Goal: Task Accomplishment & Management: Manage account settings

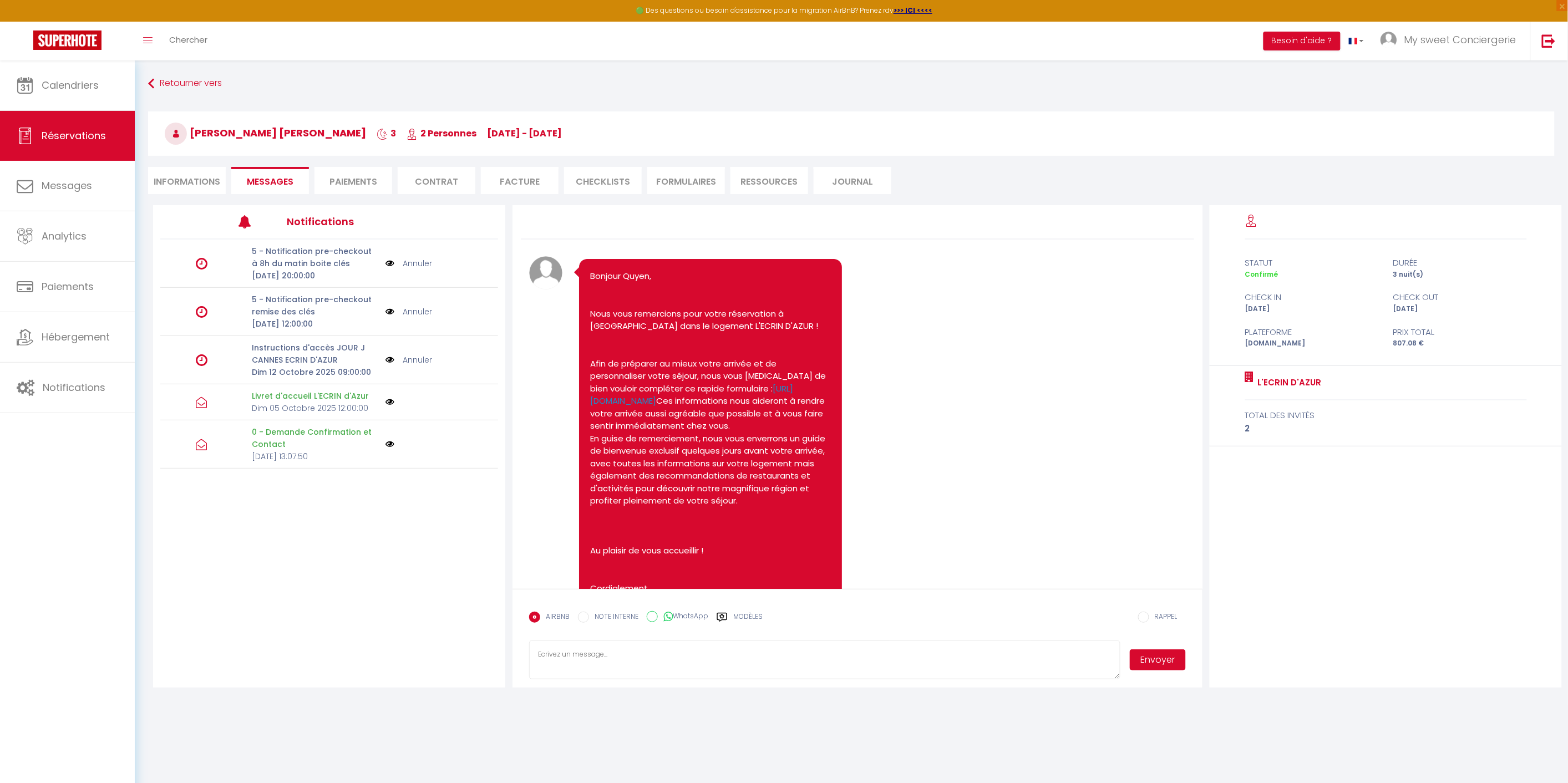
scroll to position [654, 0]
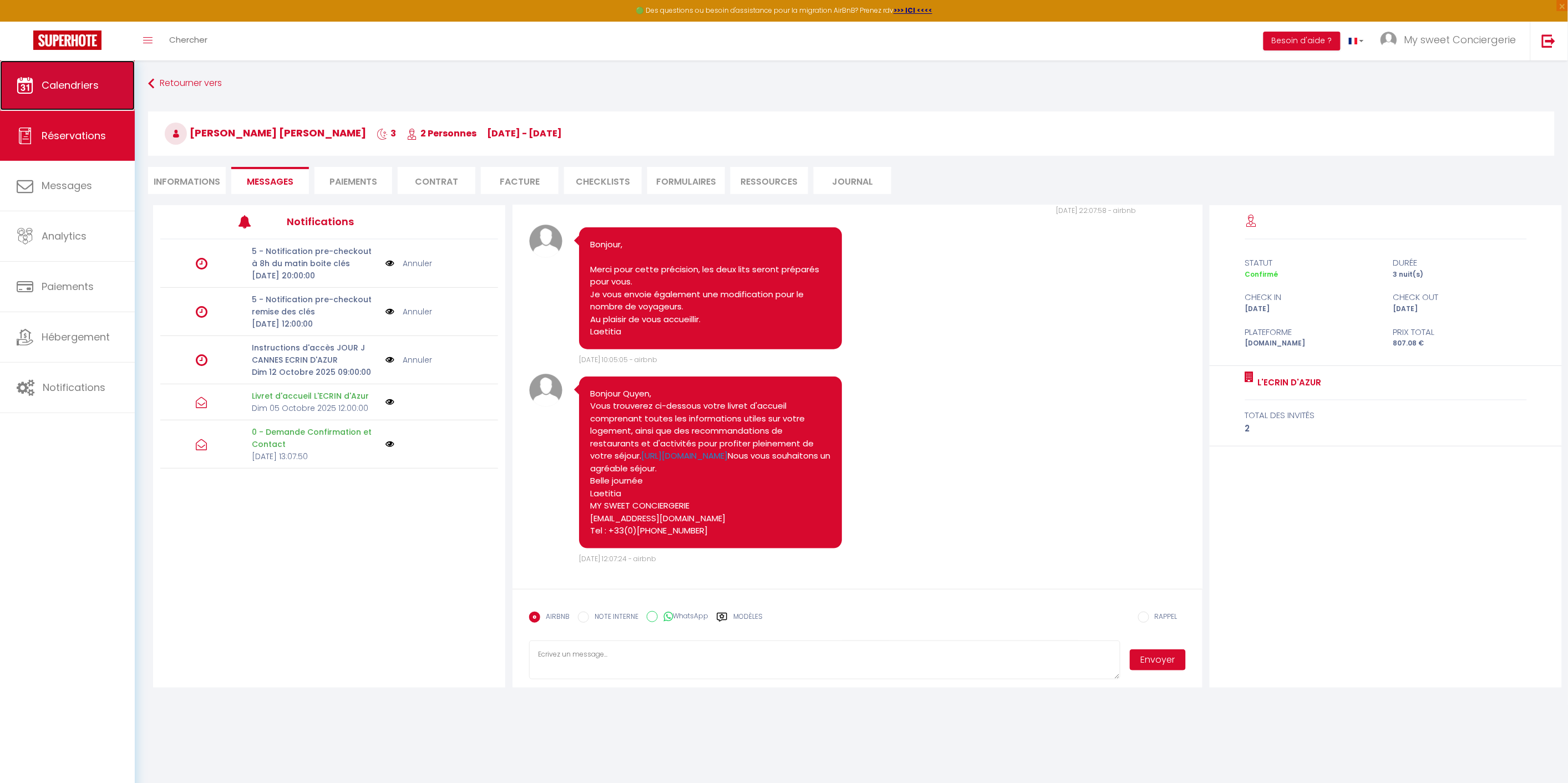
click at [68, 79] on span "Calendriers" at bounding box center [70, 85] width 57 height 14
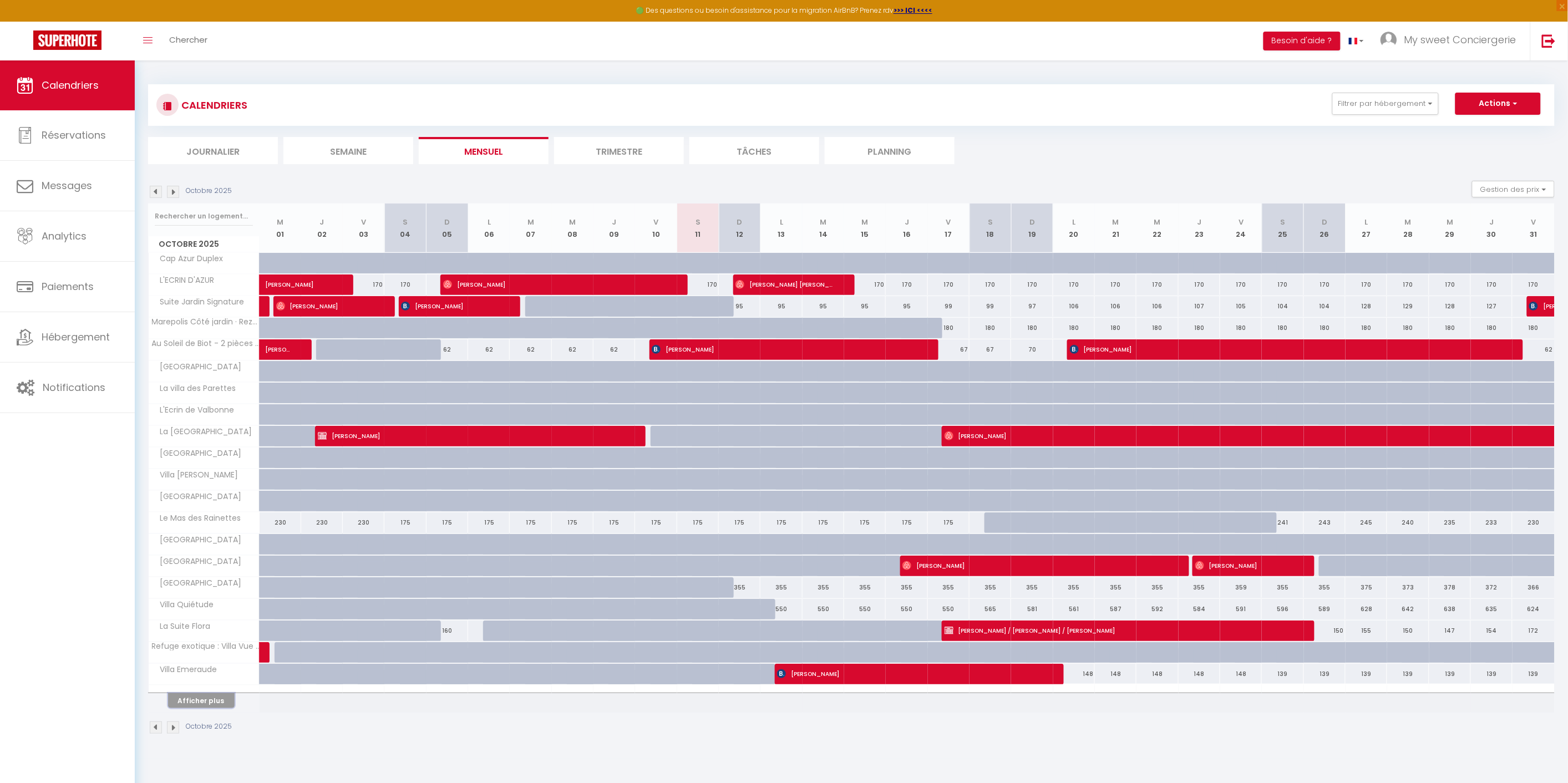
click at [203, 703] on button "Afficher plus" at bounding box center [201, 700] width 66 height 15
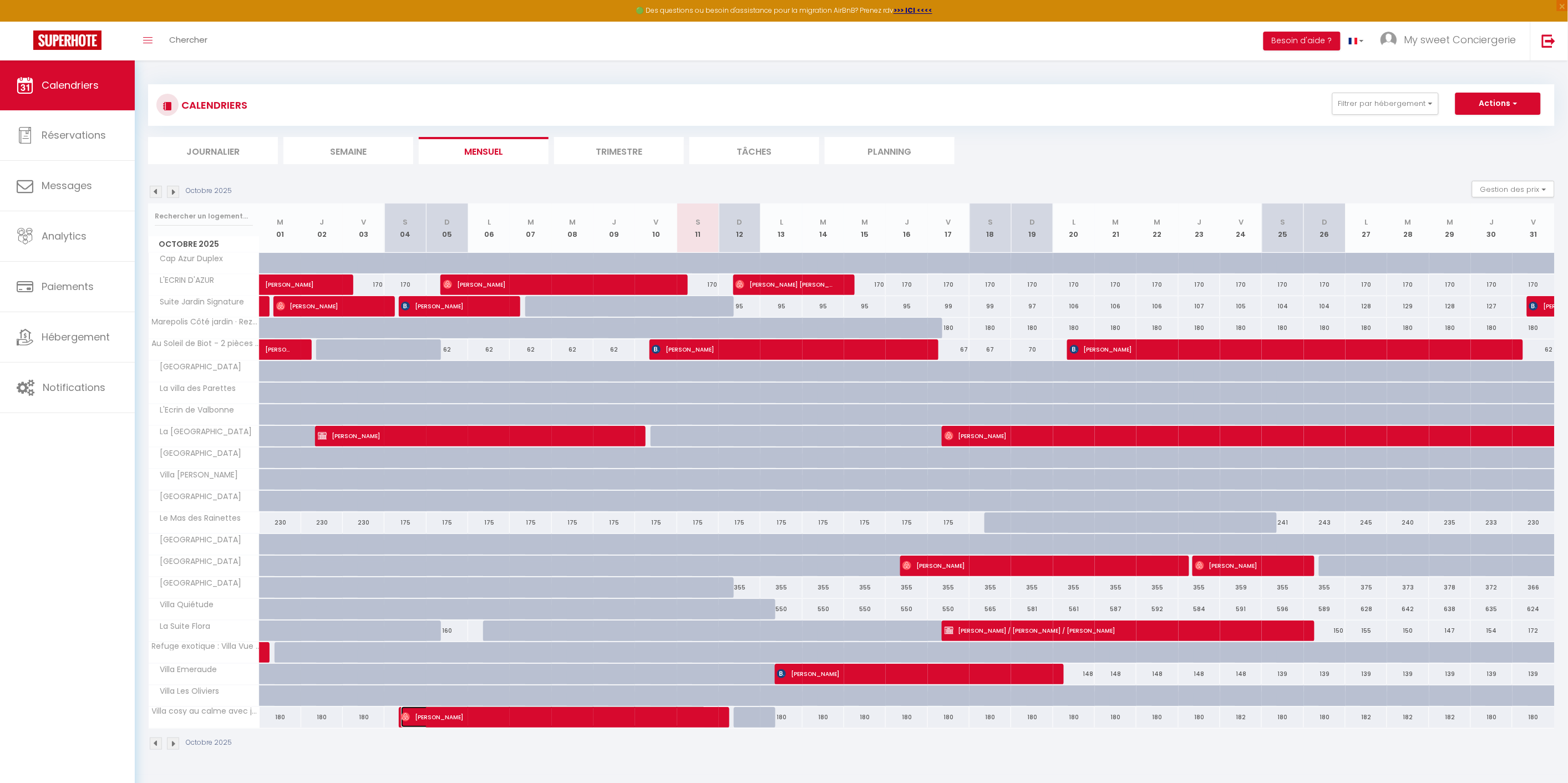
click at [494, 715] on span "[PERSON_NAME]" at bounding box center [553, 717] width 305 height 21
select select "OK"
select select "0"
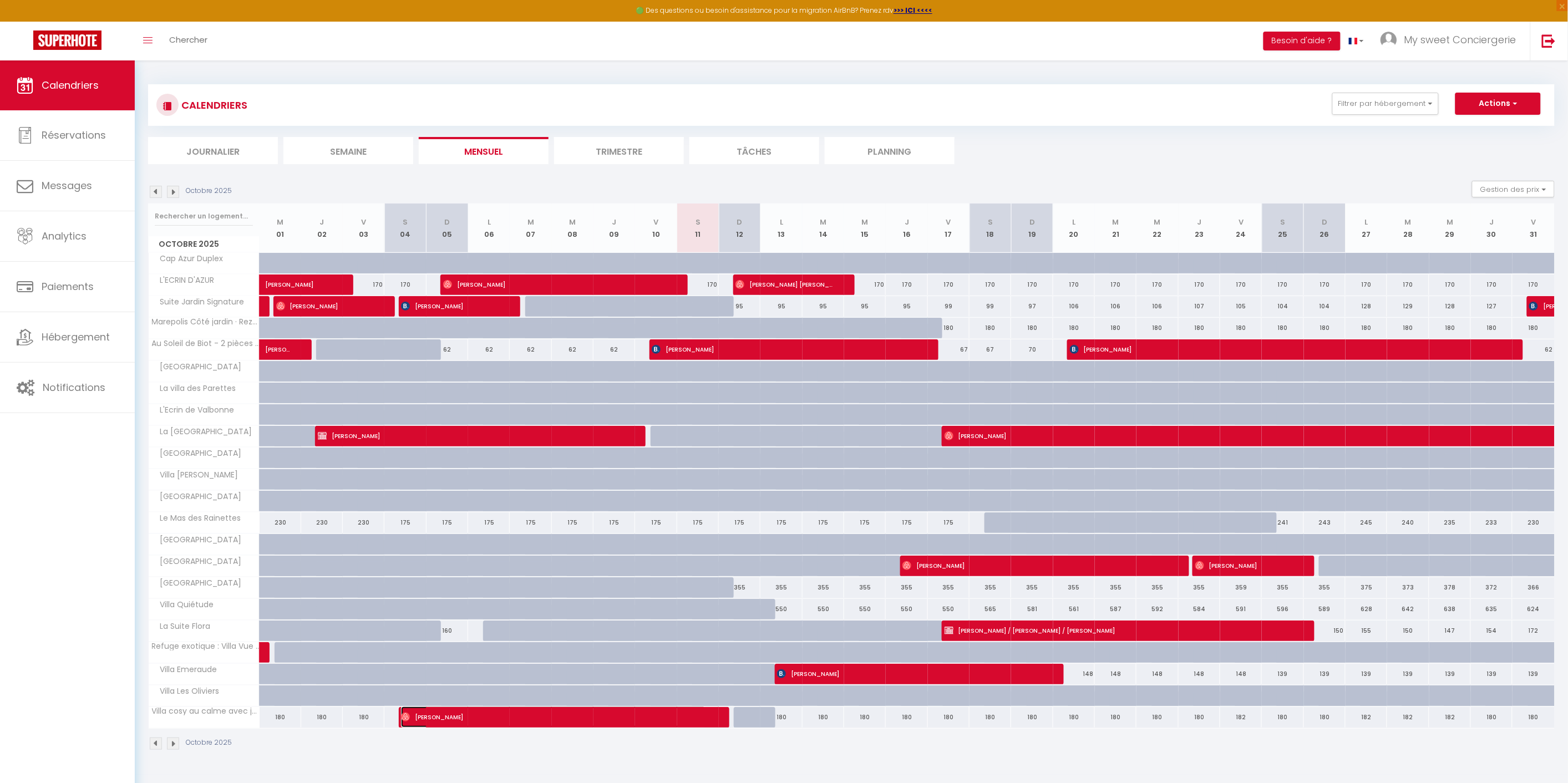
select select "1"
select select
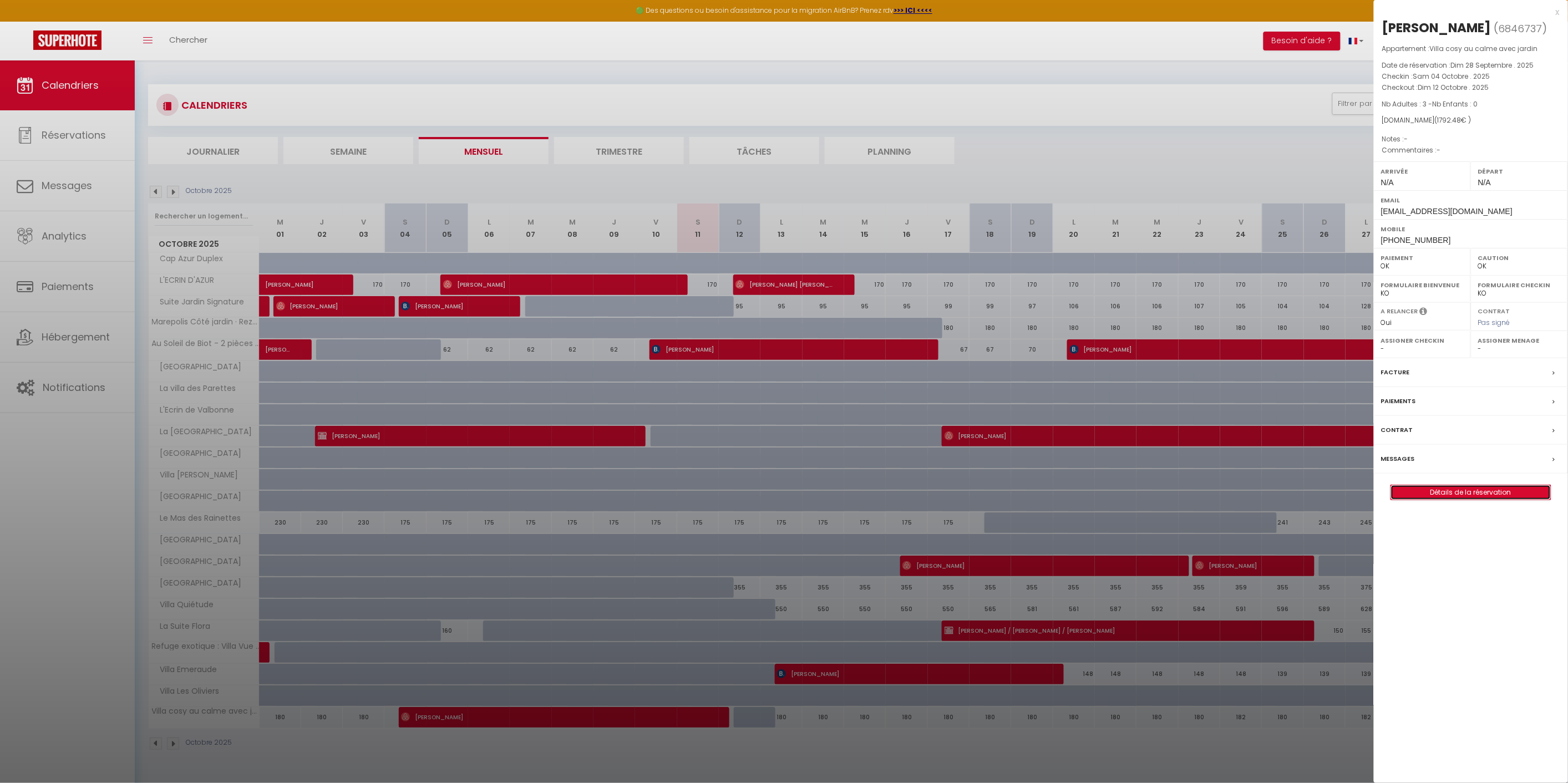
click at [1413, 490] on link "Détails de la réservation" at bounding box center [1471, 492] width 159 height 15
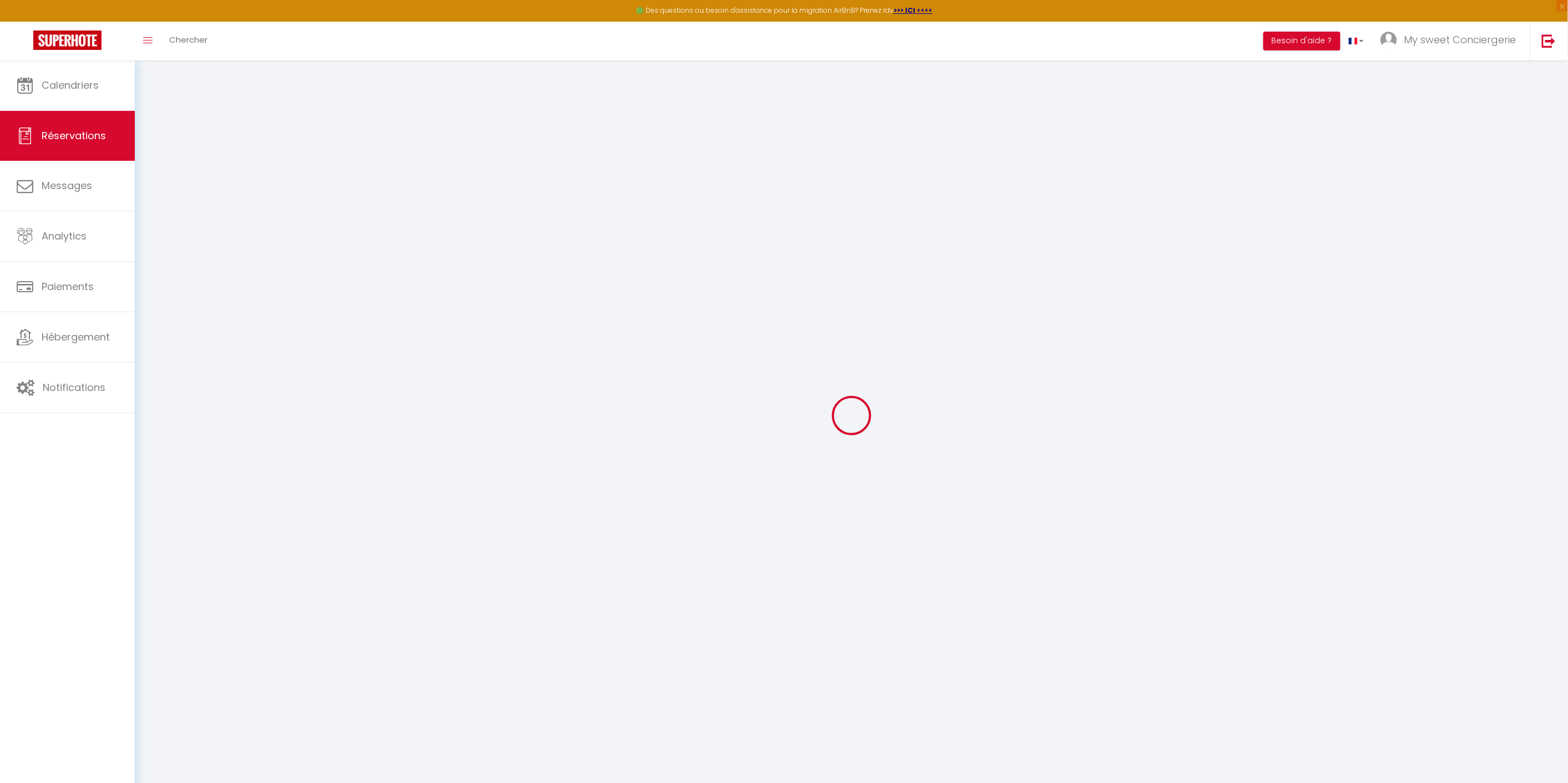
select select
checkbox input "false"
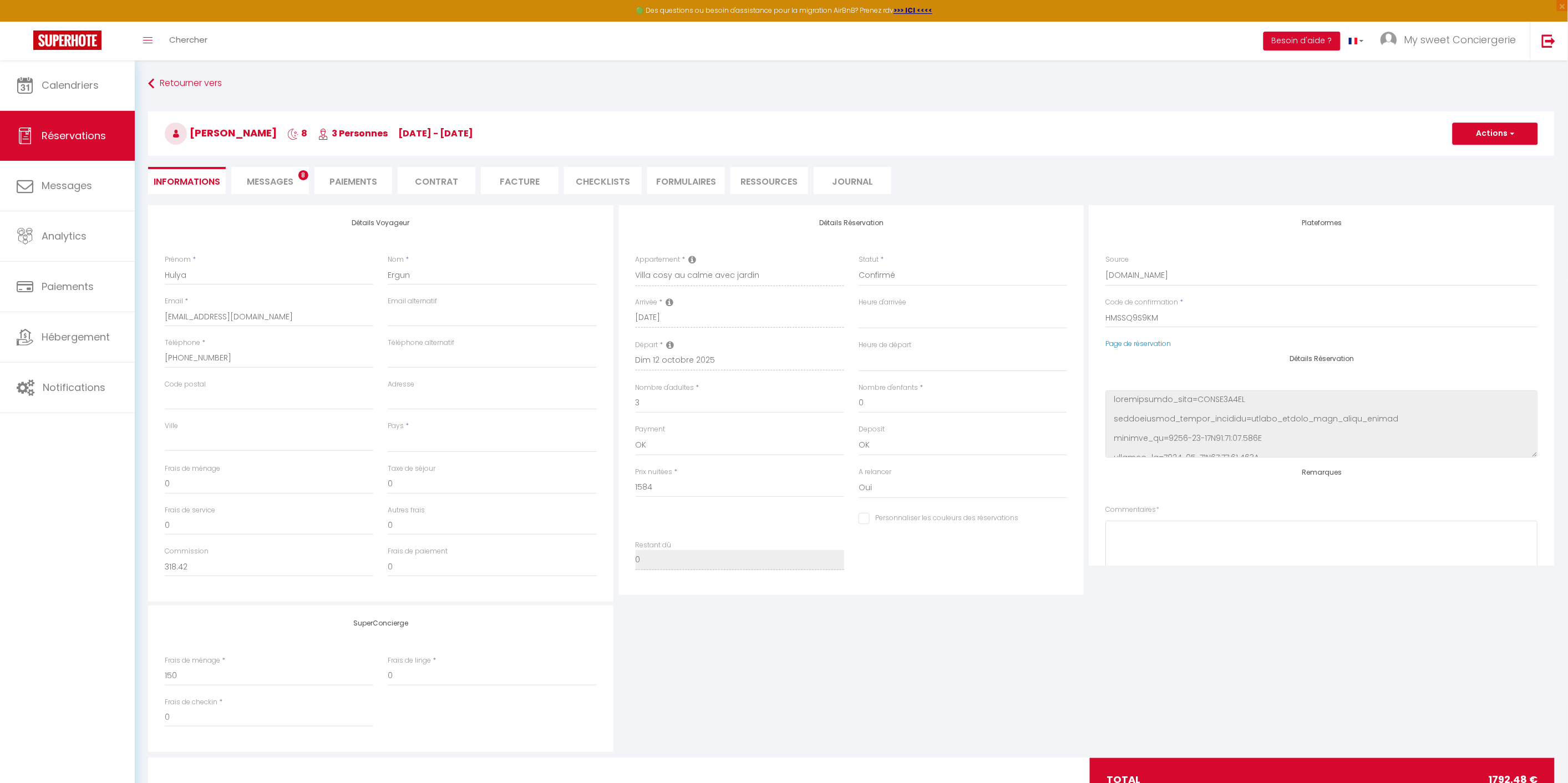
select select
type input "185"
type input "23.48"
select select
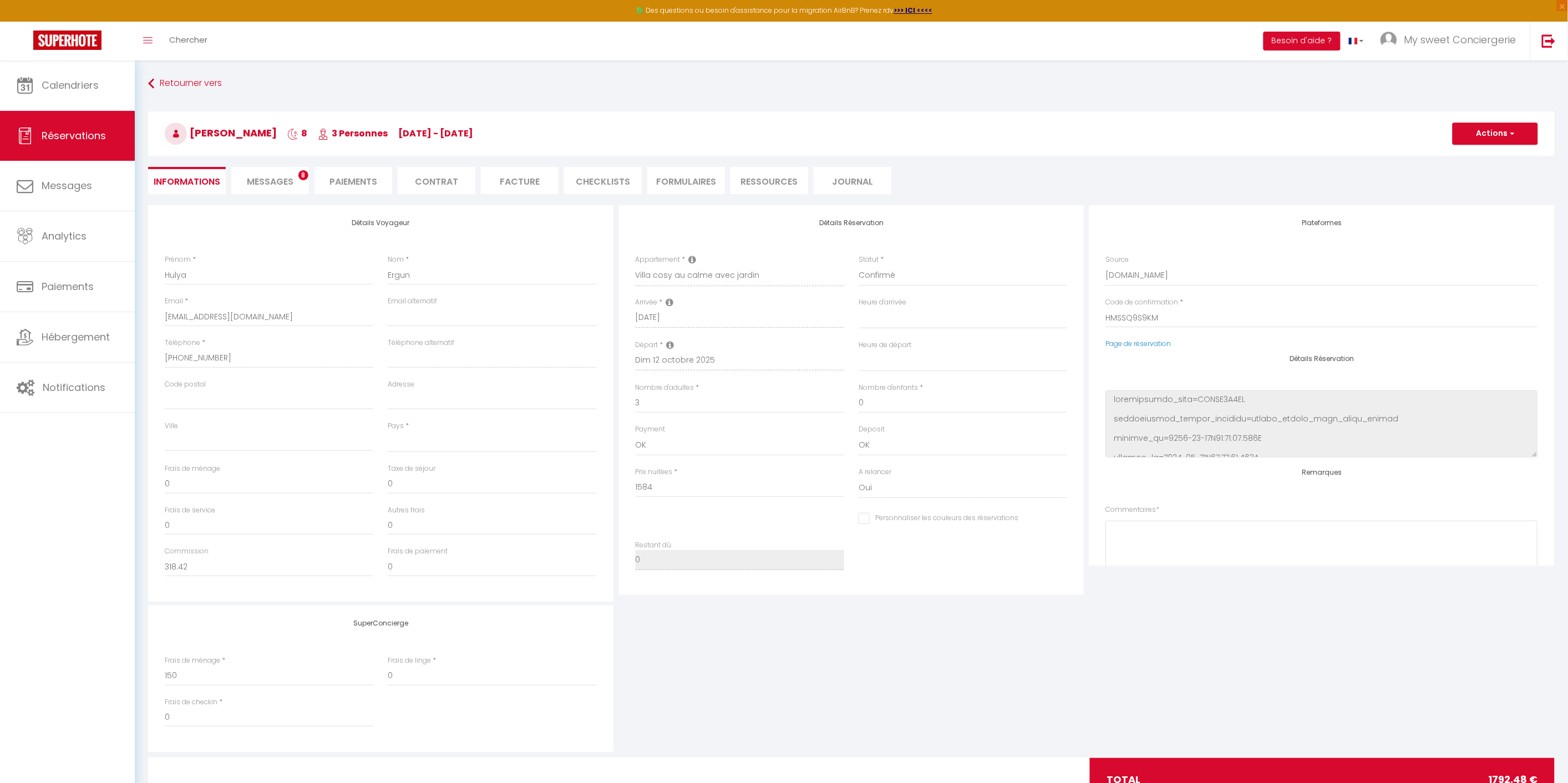
checkbox input "false"
select select
checkbox input "false"
select select
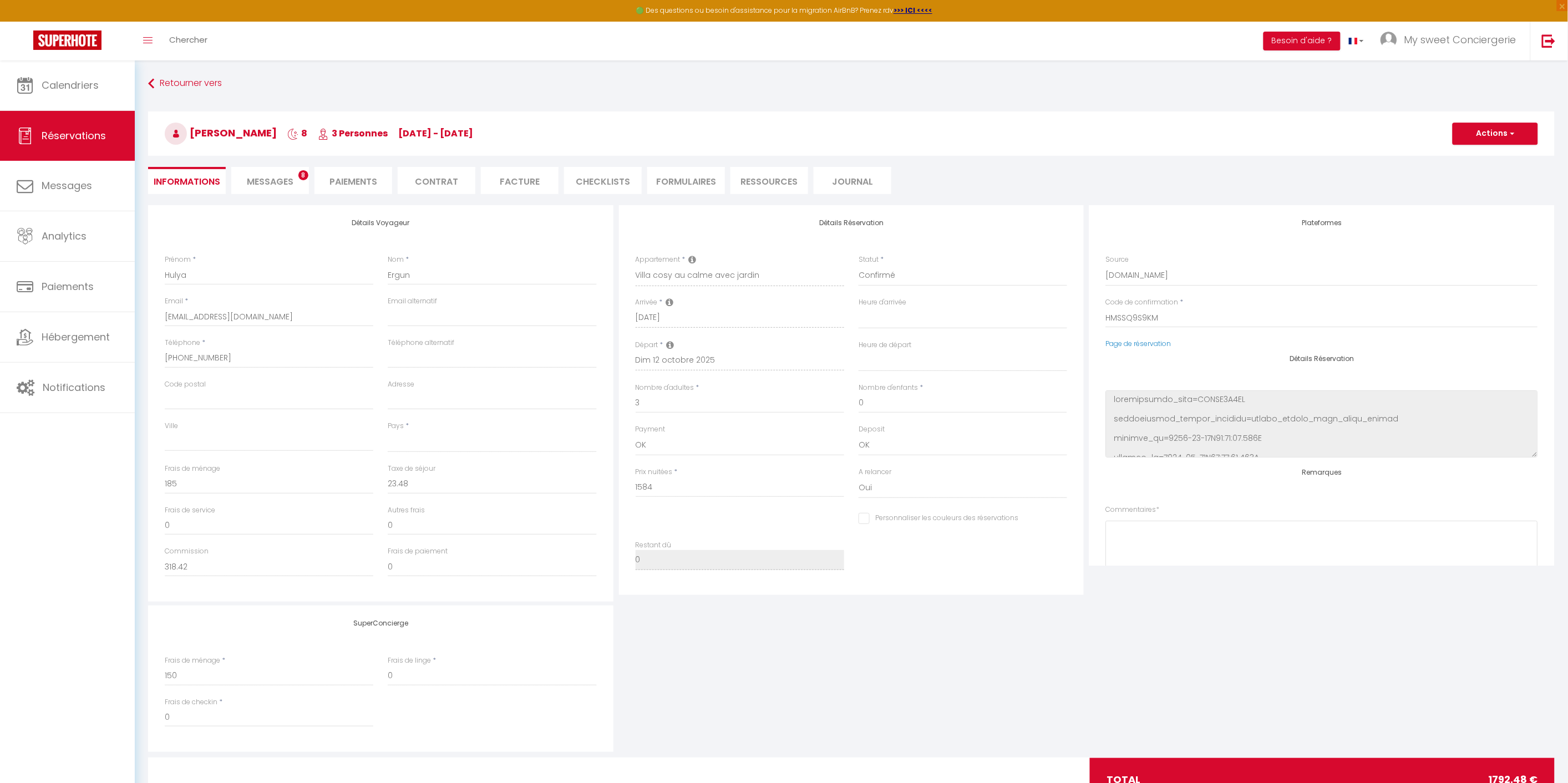
click at [256, 178] on span "Messages" at bounding box center [270, 181] width 47 height 13
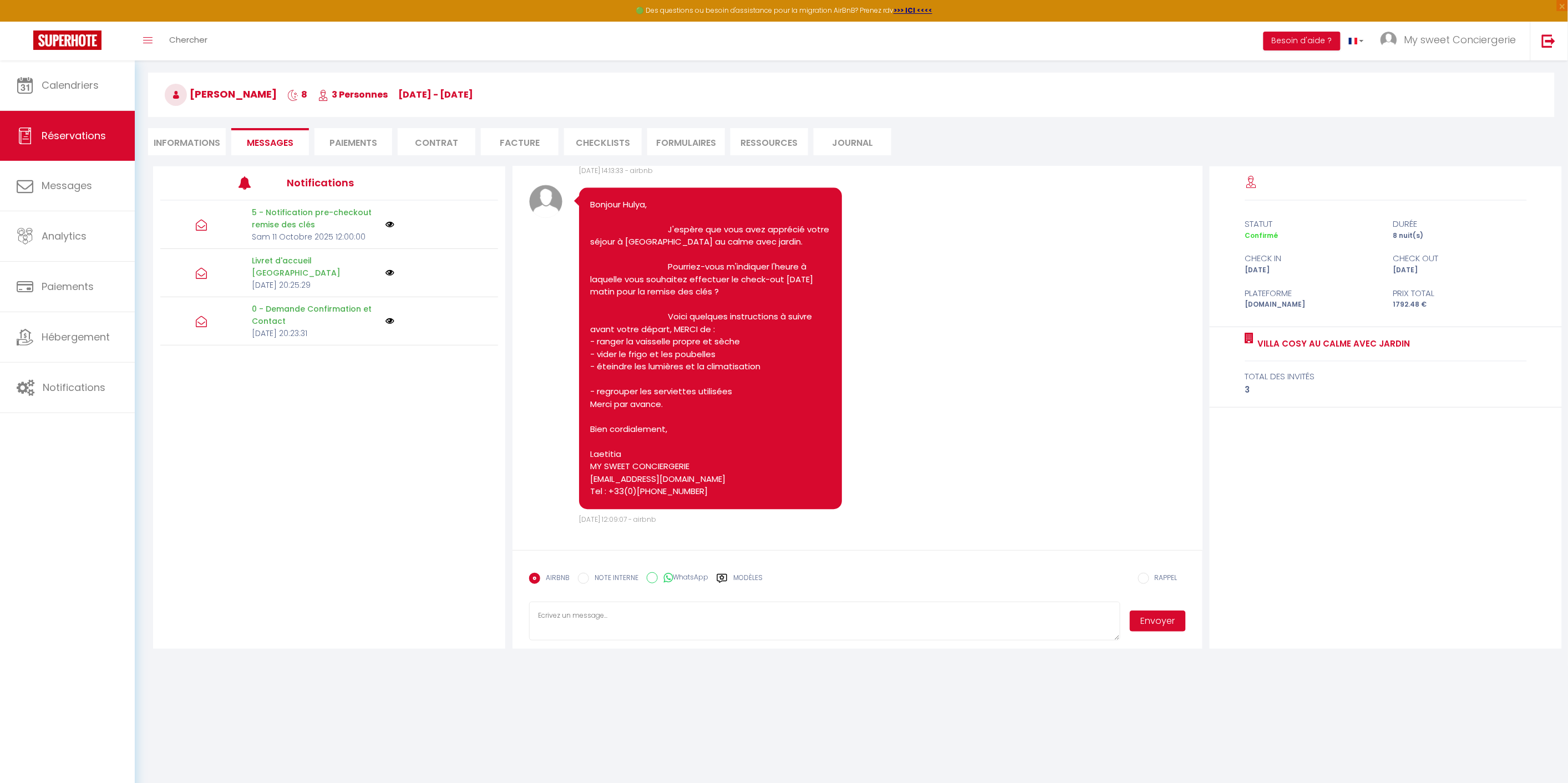
scroll to position [60, 0]
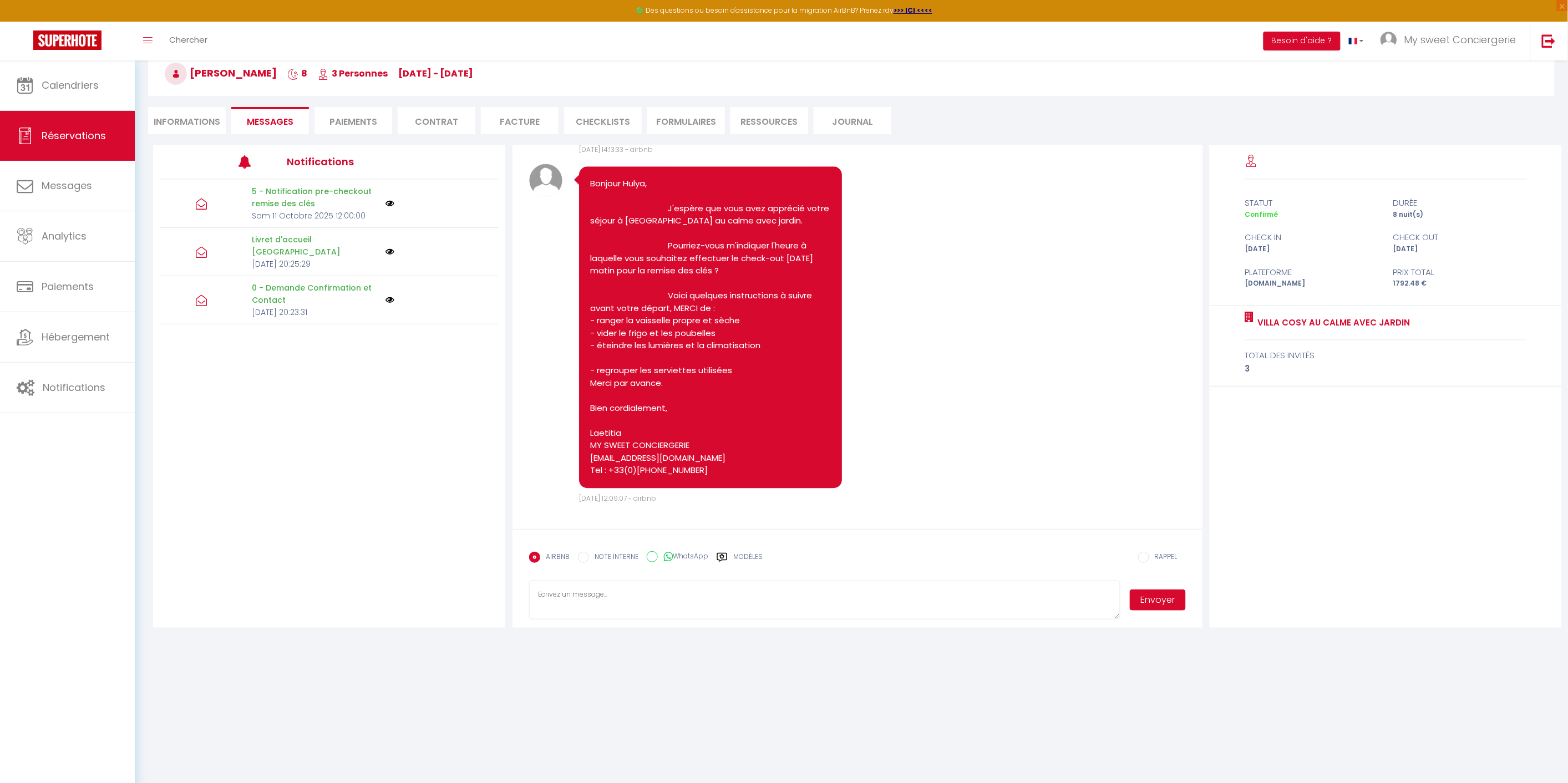
click at [178, 119] on li "Informations" at bounding box center [187, 120] width 78 height 27
select select
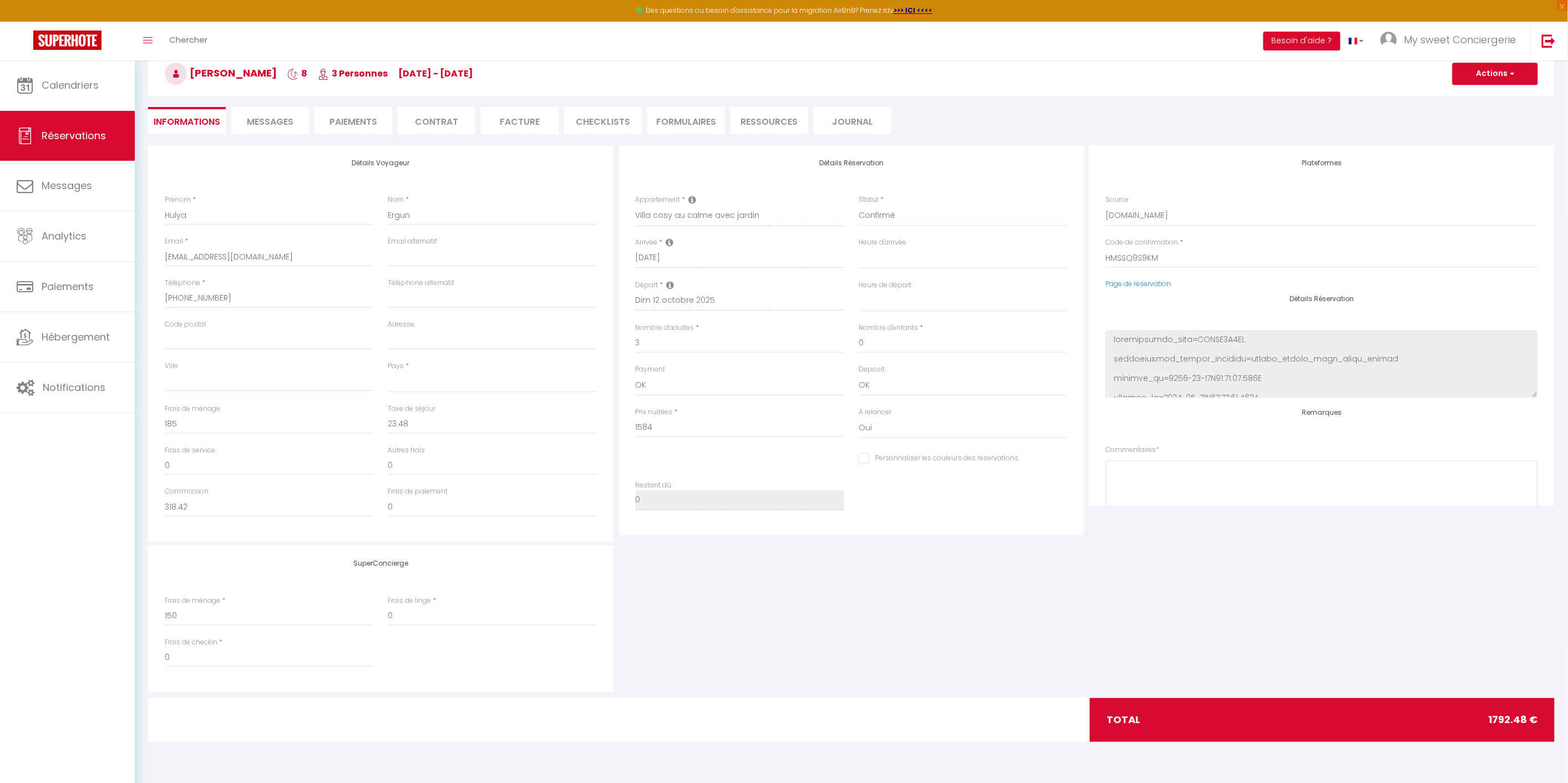
select select
checkbox input "false"
select select
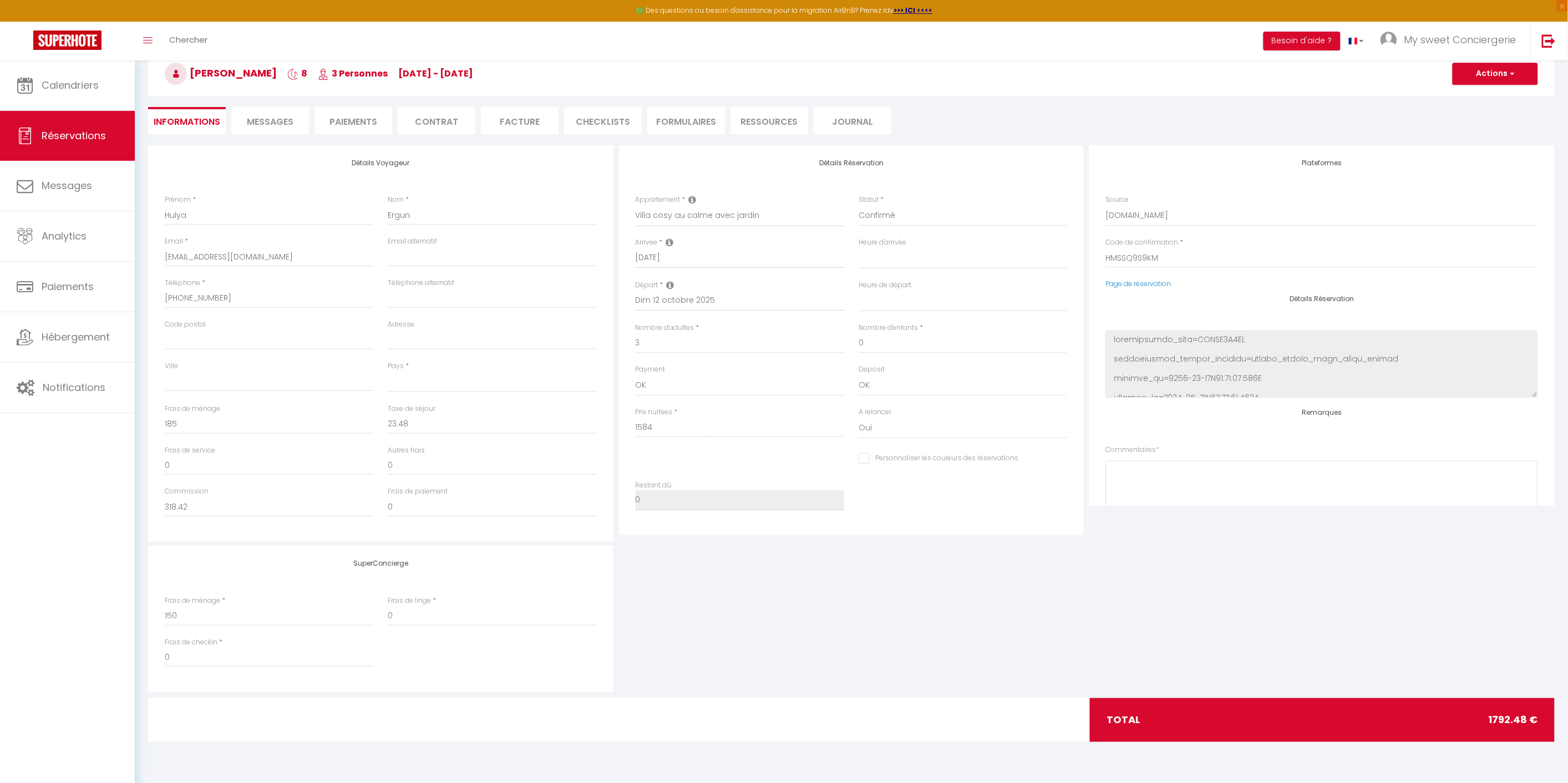
select select
checkbox input "false"
select select
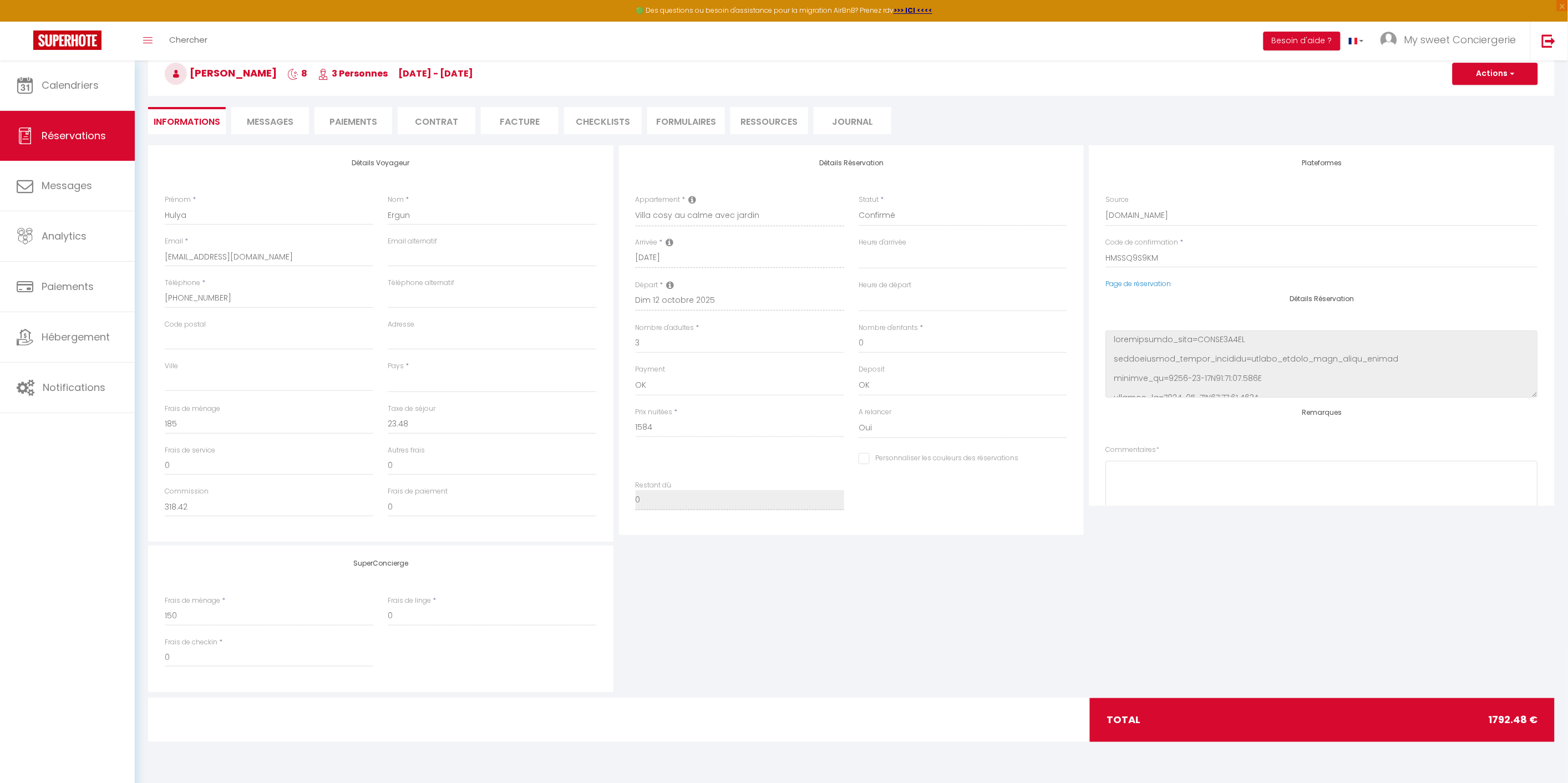
select select
checkbox input "false"
select select
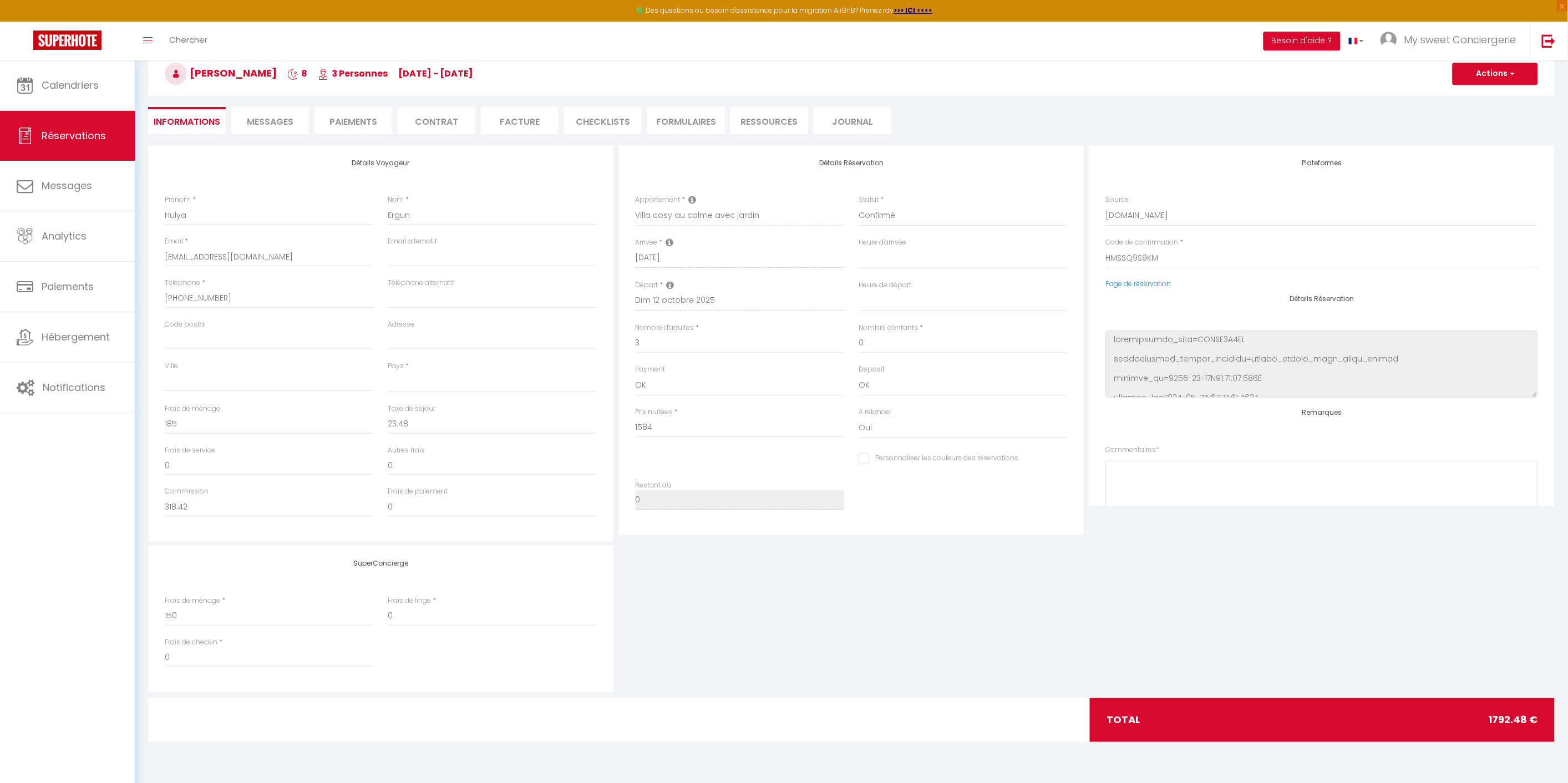
checkbox input "false"
select select
checkbox input "false"
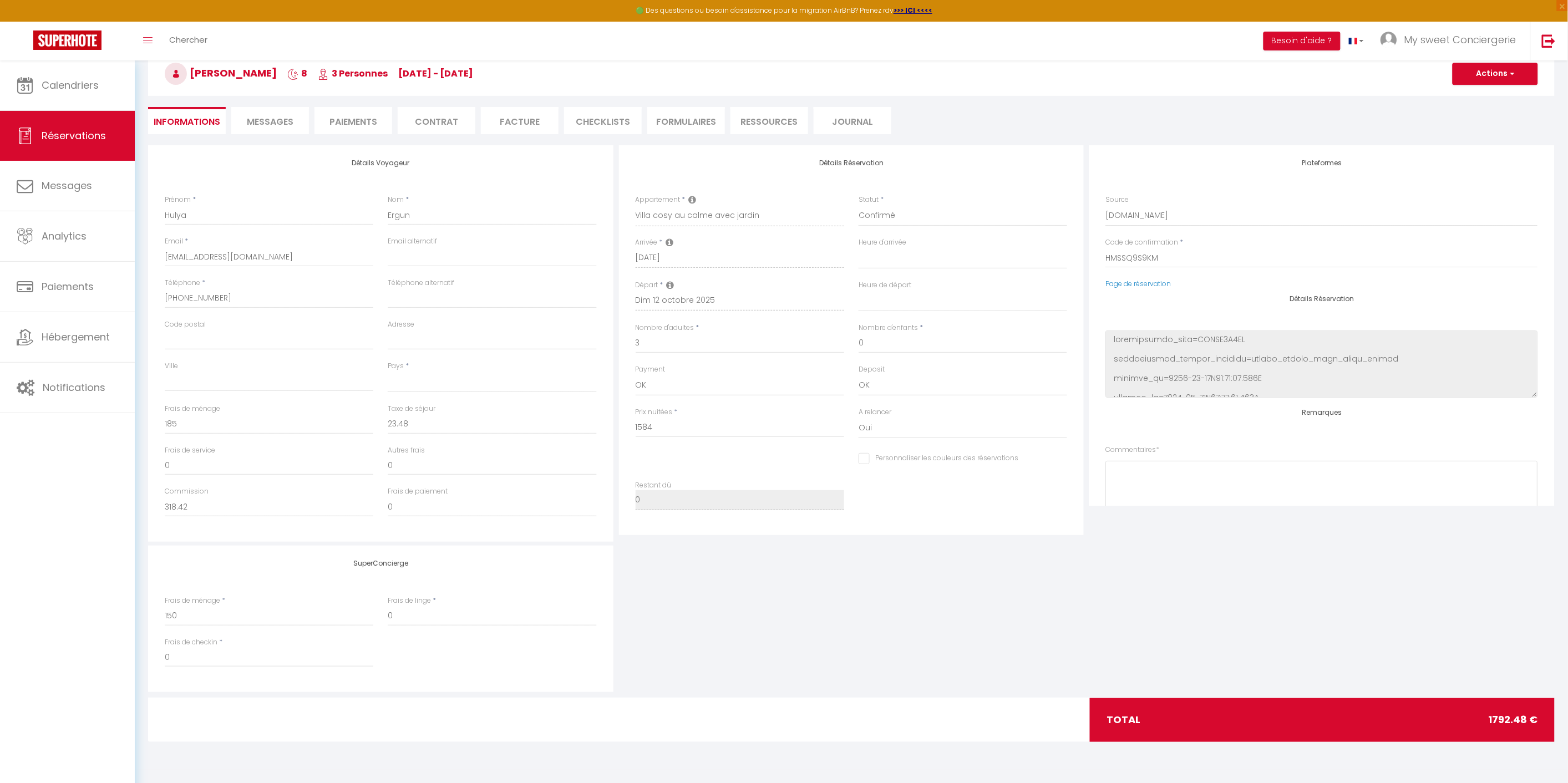
select select
checkbox input "false"
select select
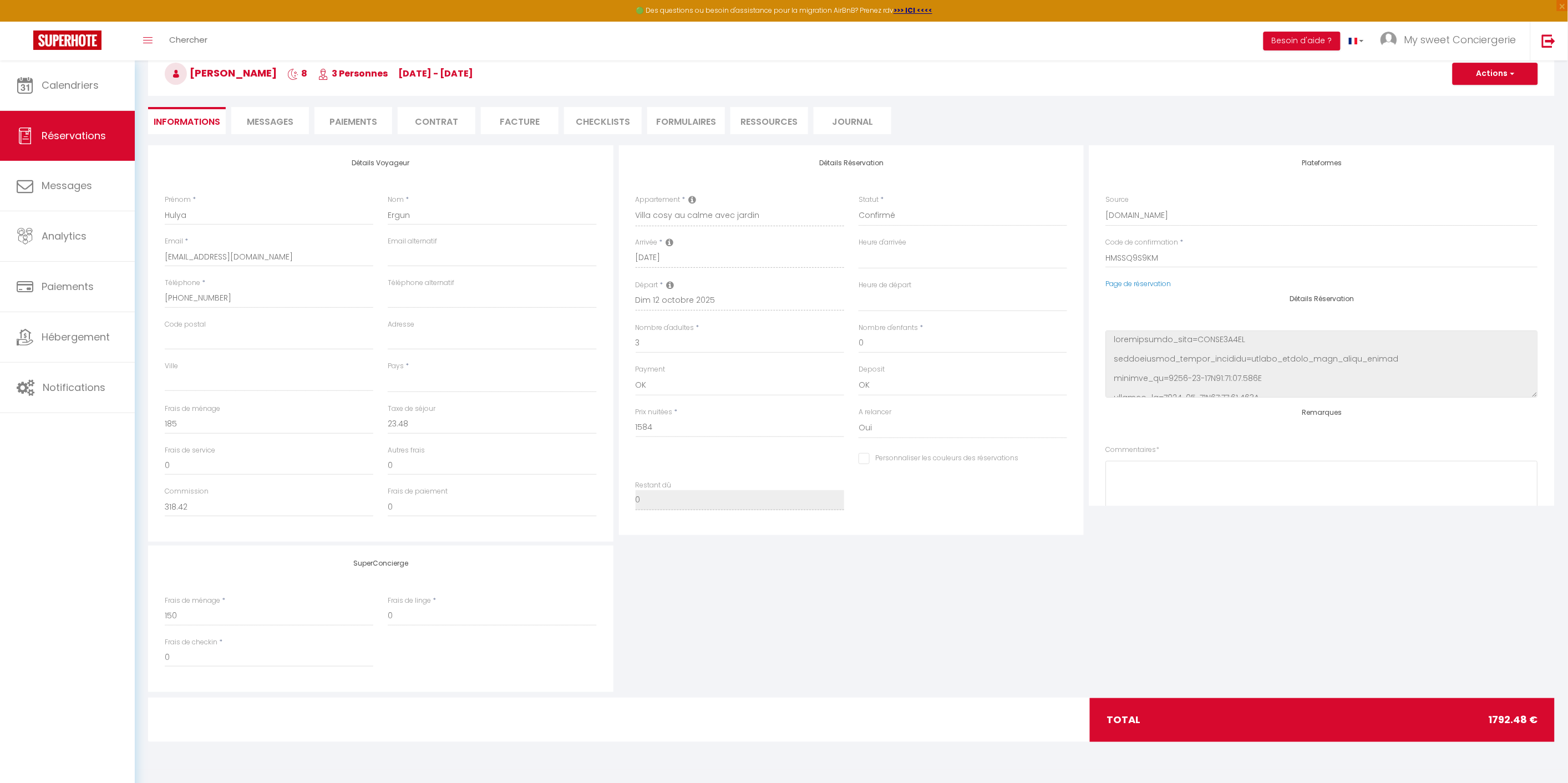
select select
checkbox input "false"
select select
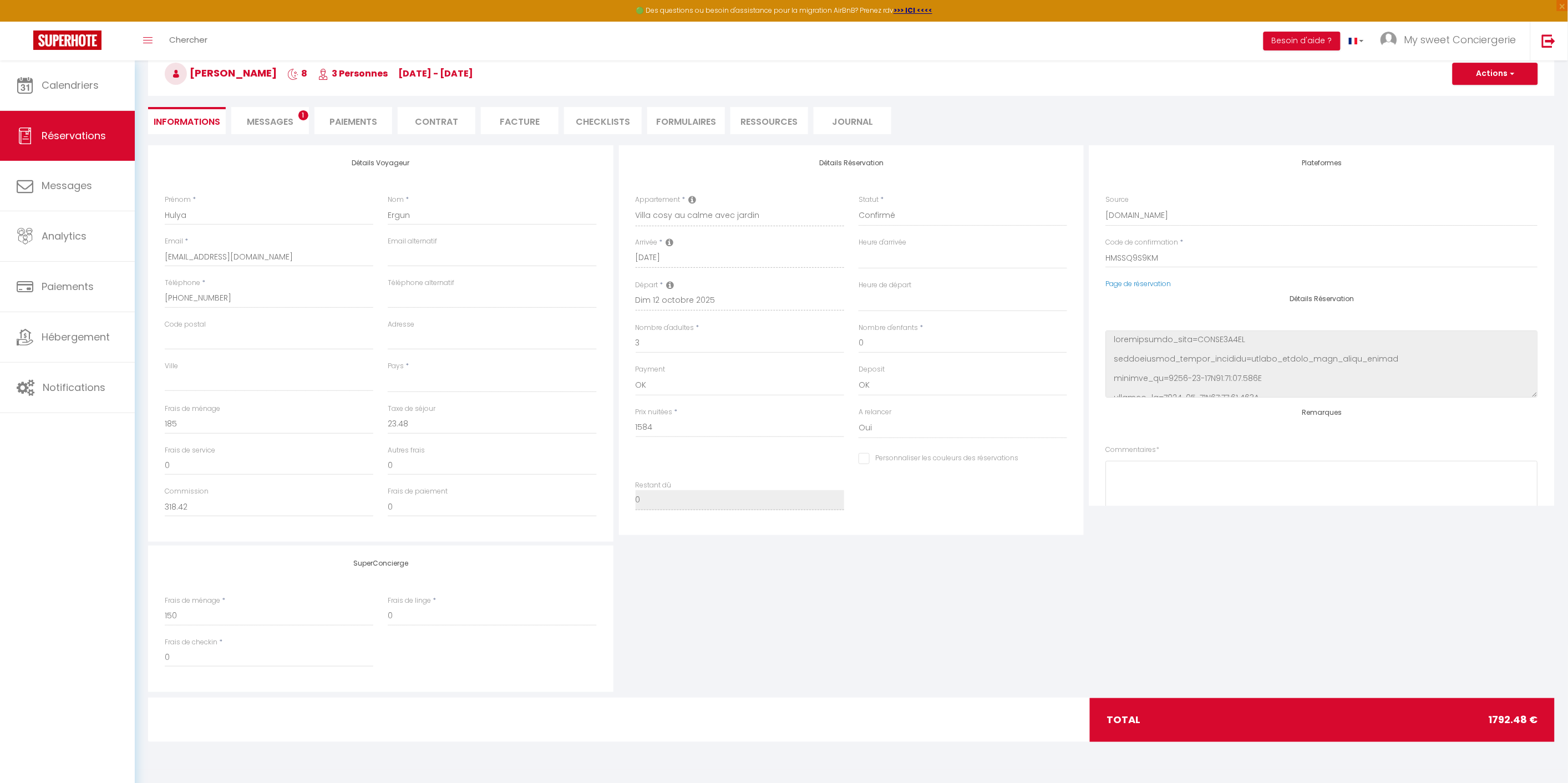
select select
checkbox input "false"
select select
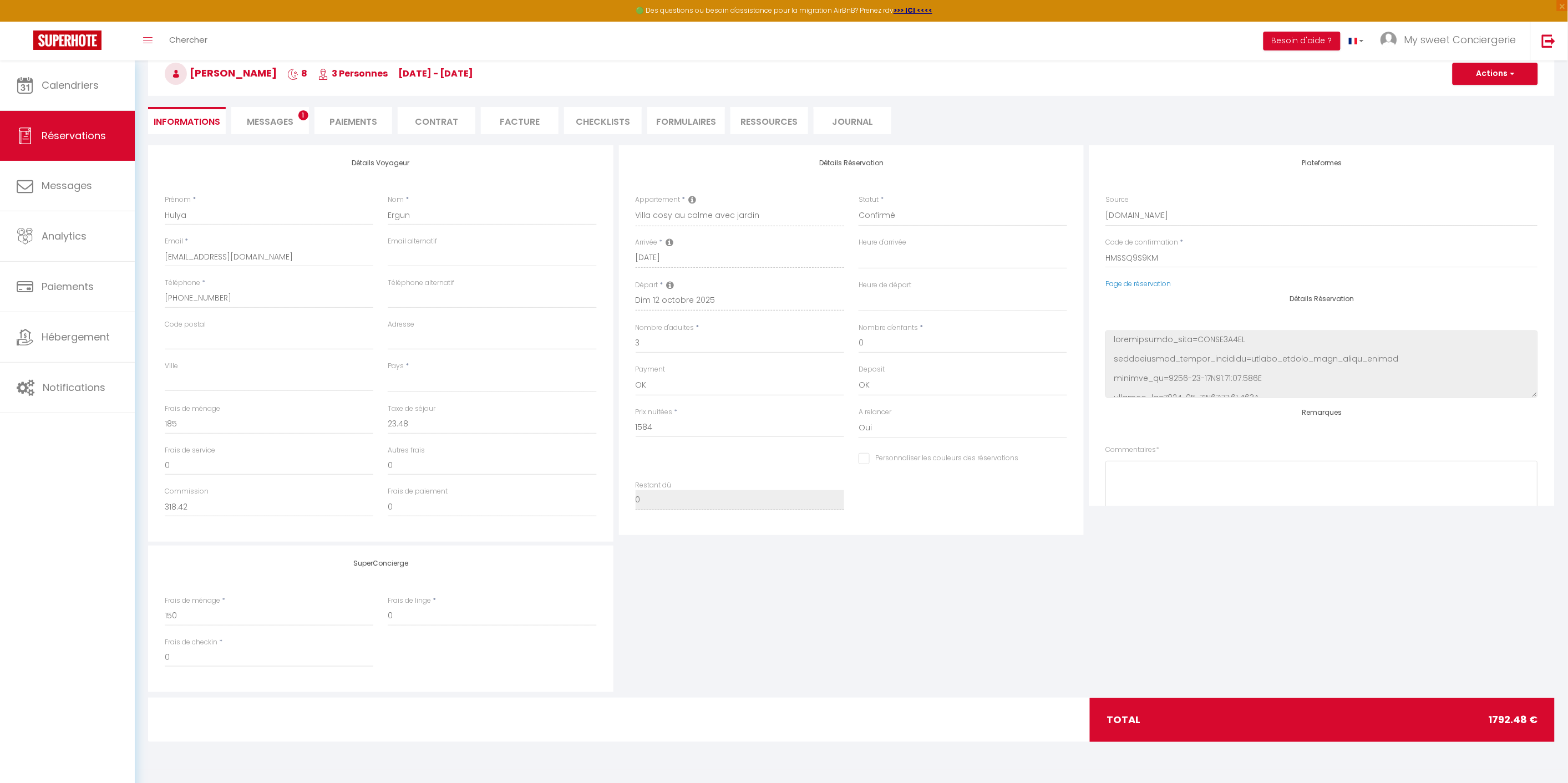
checkbox input "false"
select select
checkbox input "false"
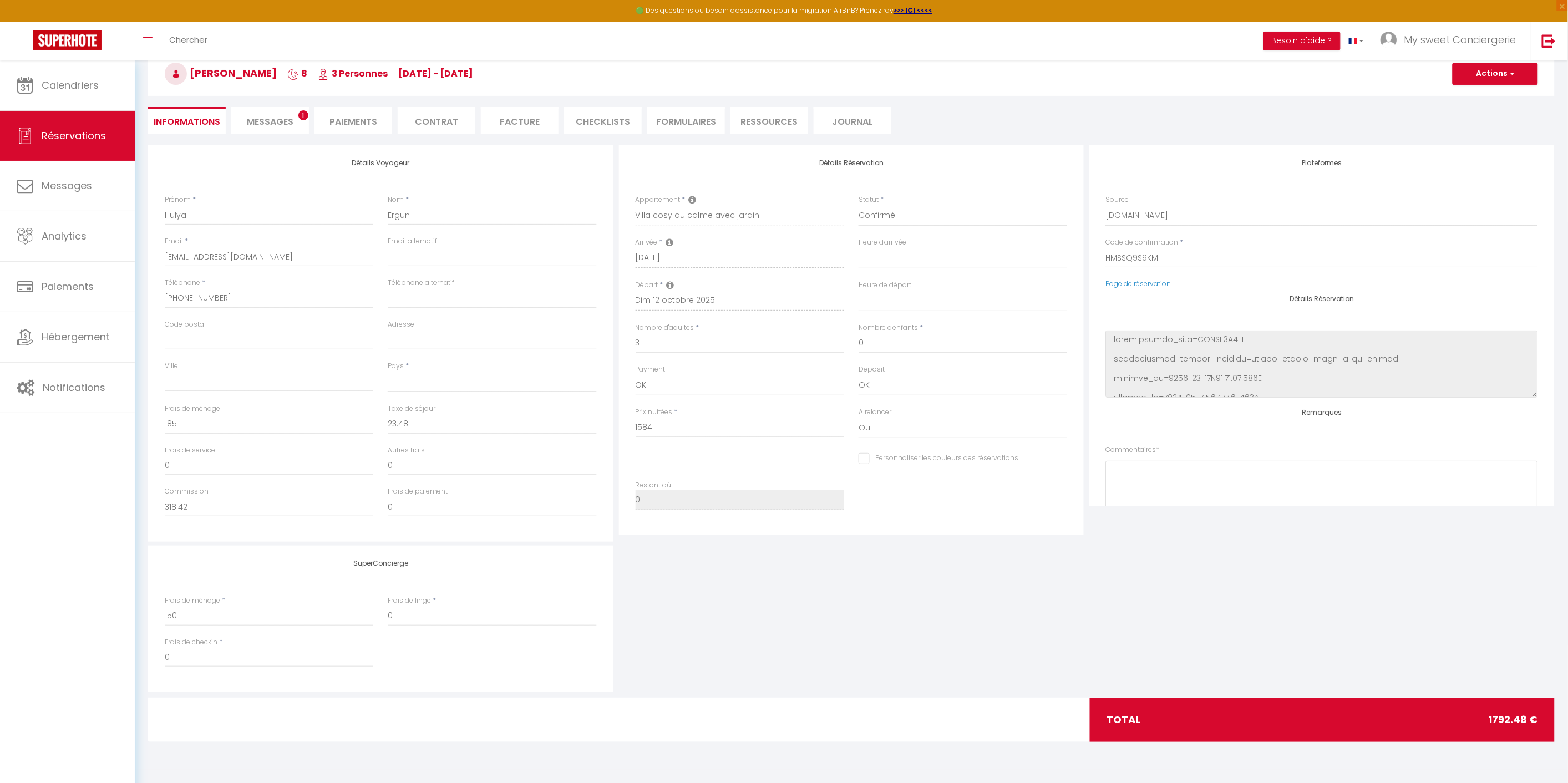
select select
checkbox input "false"
select select
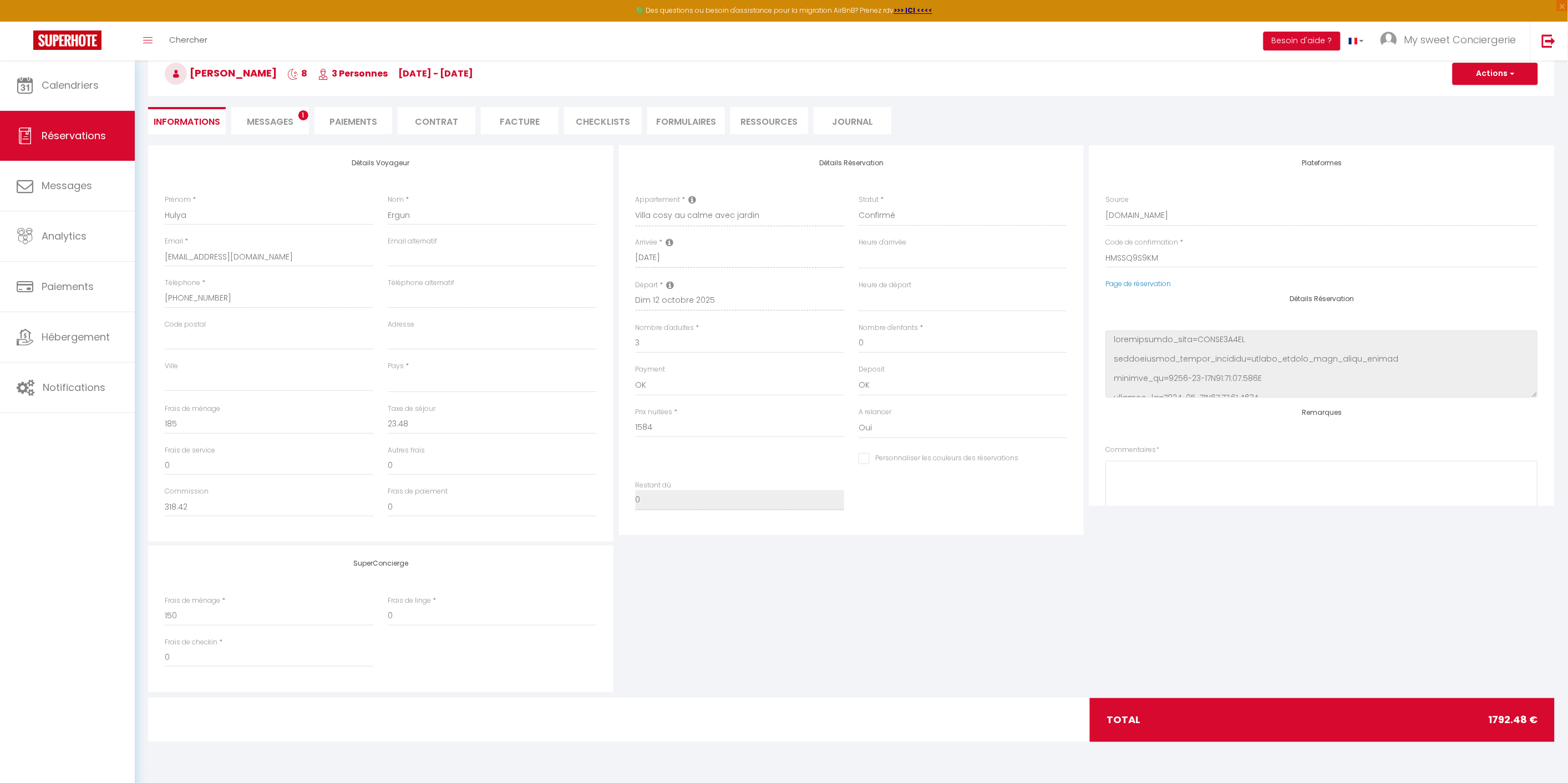
select select
checkbox input "false"
select select
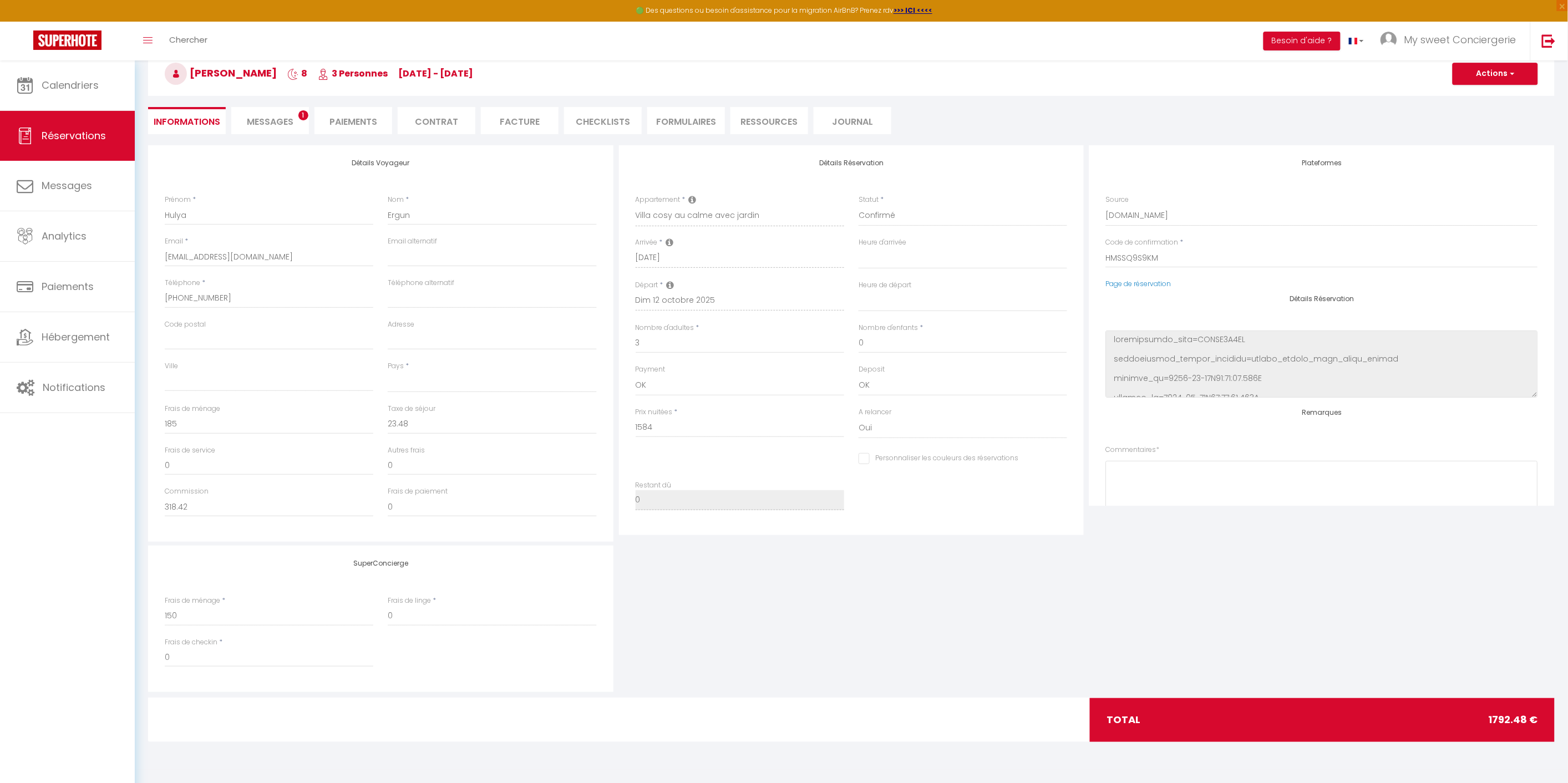
select select
checkbox input "false"
select select
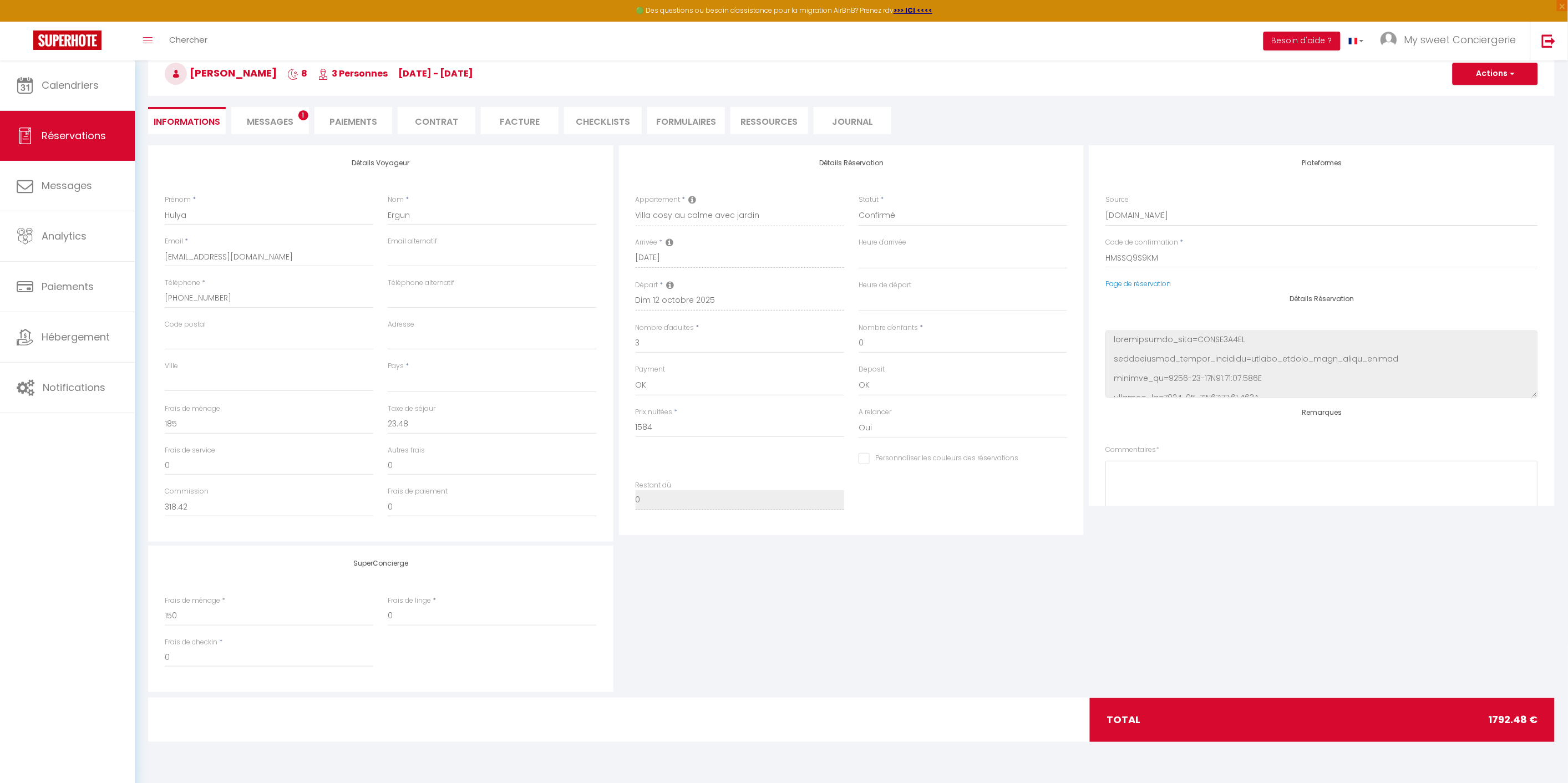
checkbox input "false"
select select
checkbox input "false"
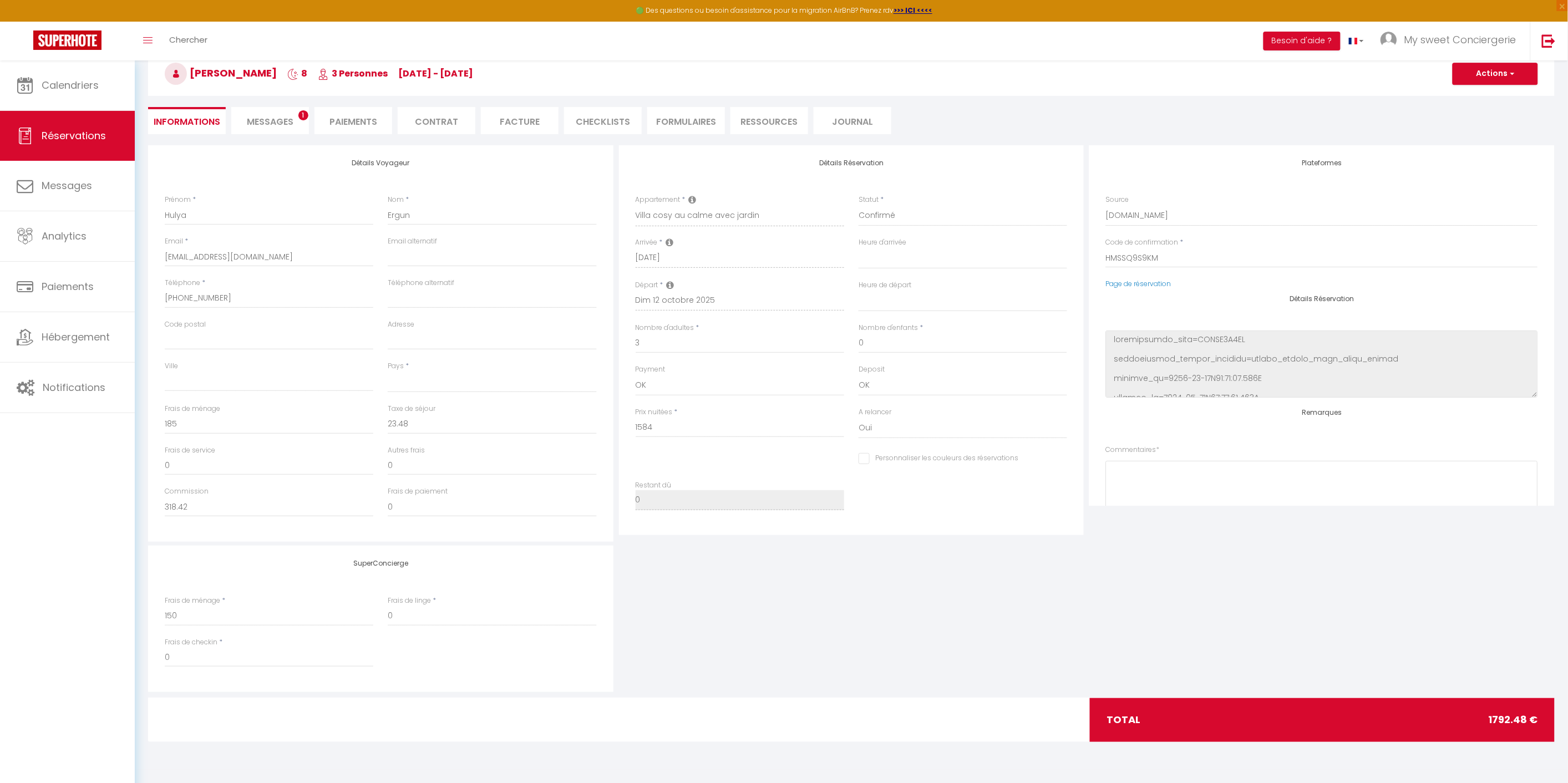
select select
checkbox input "false"
select select
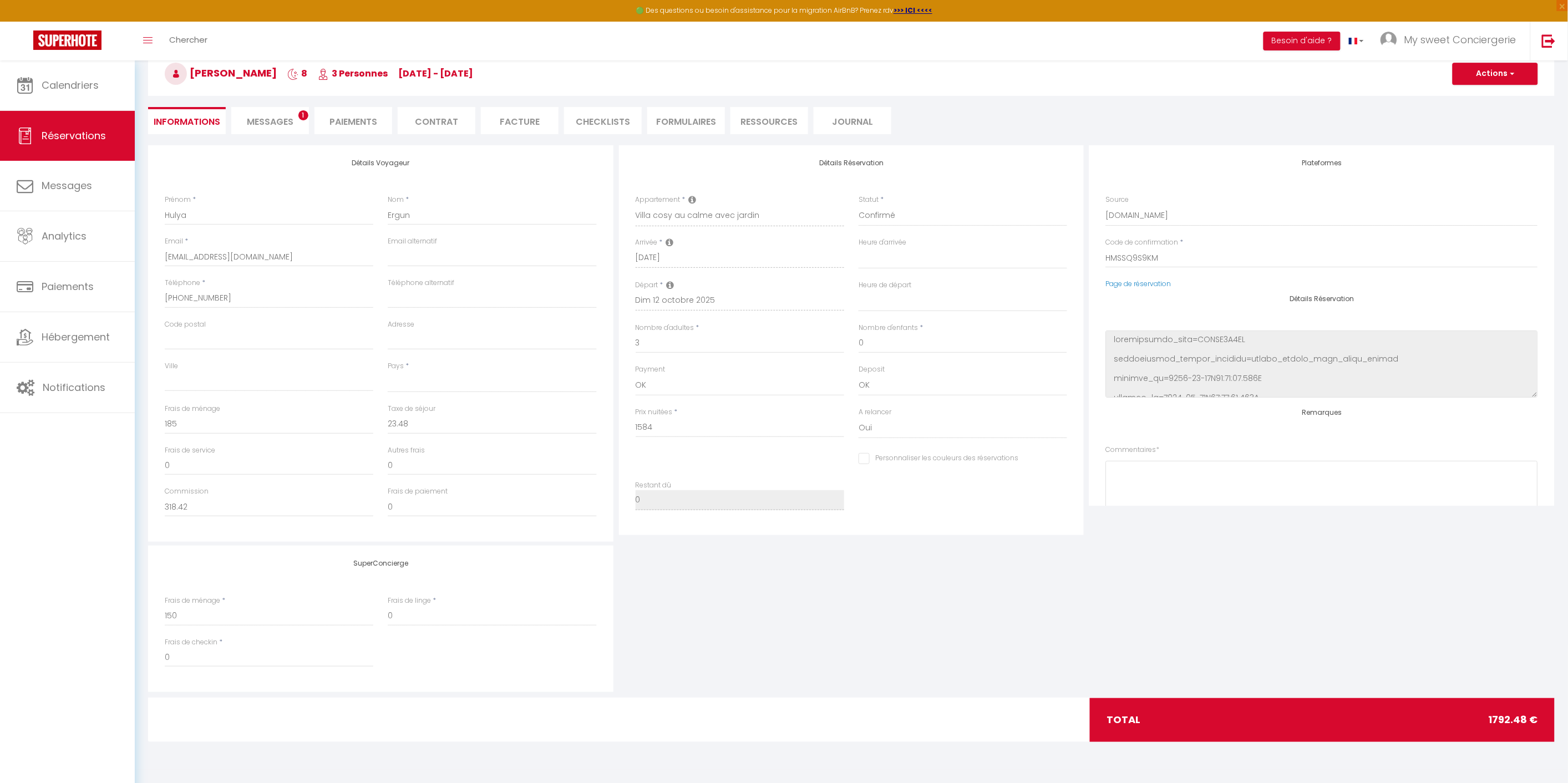
select select
checkbox input "false"
select select
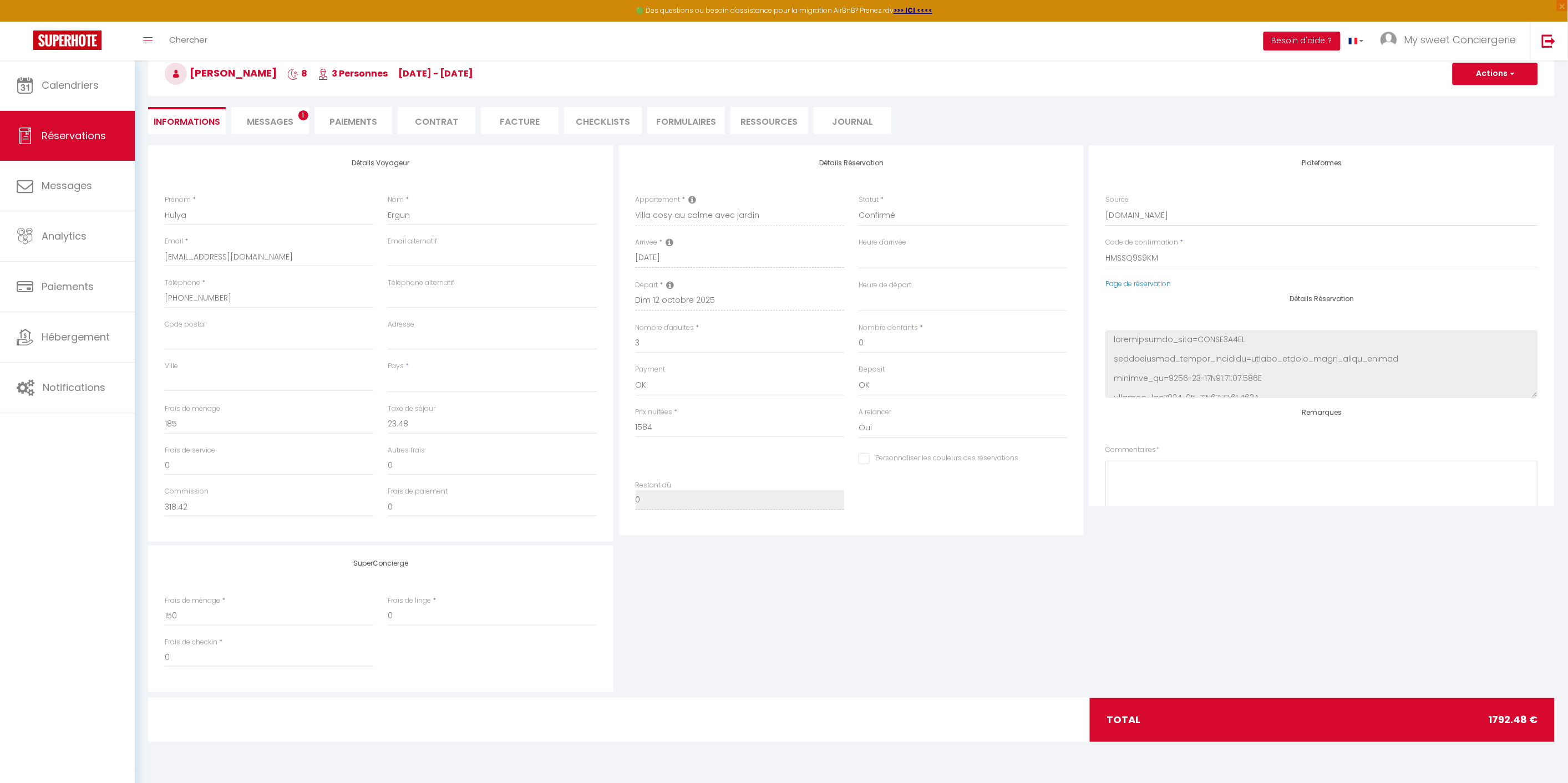
select select
checkbox input "false"
select select
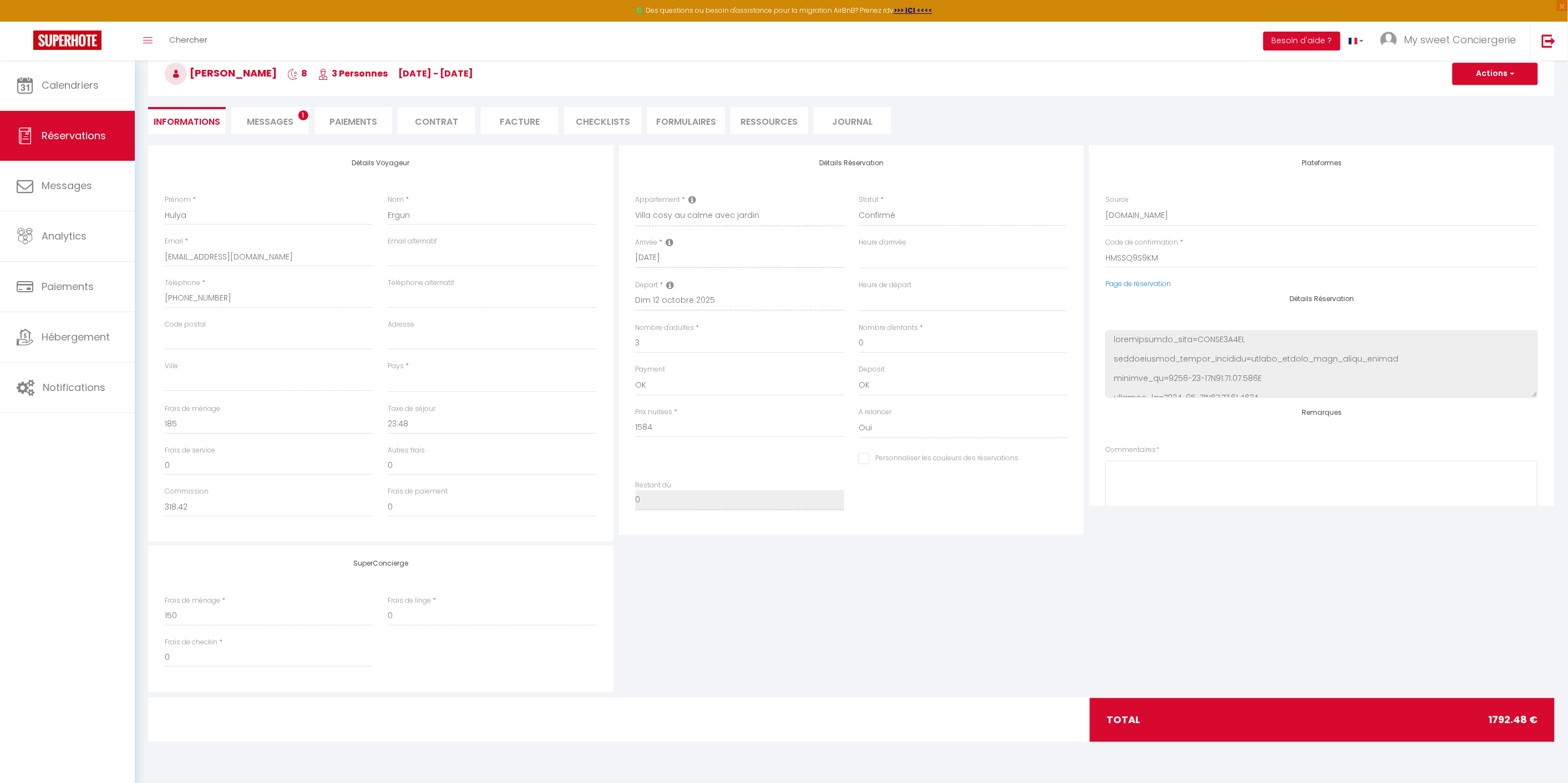
checkbox input "false"
select select
checkbox input "false"
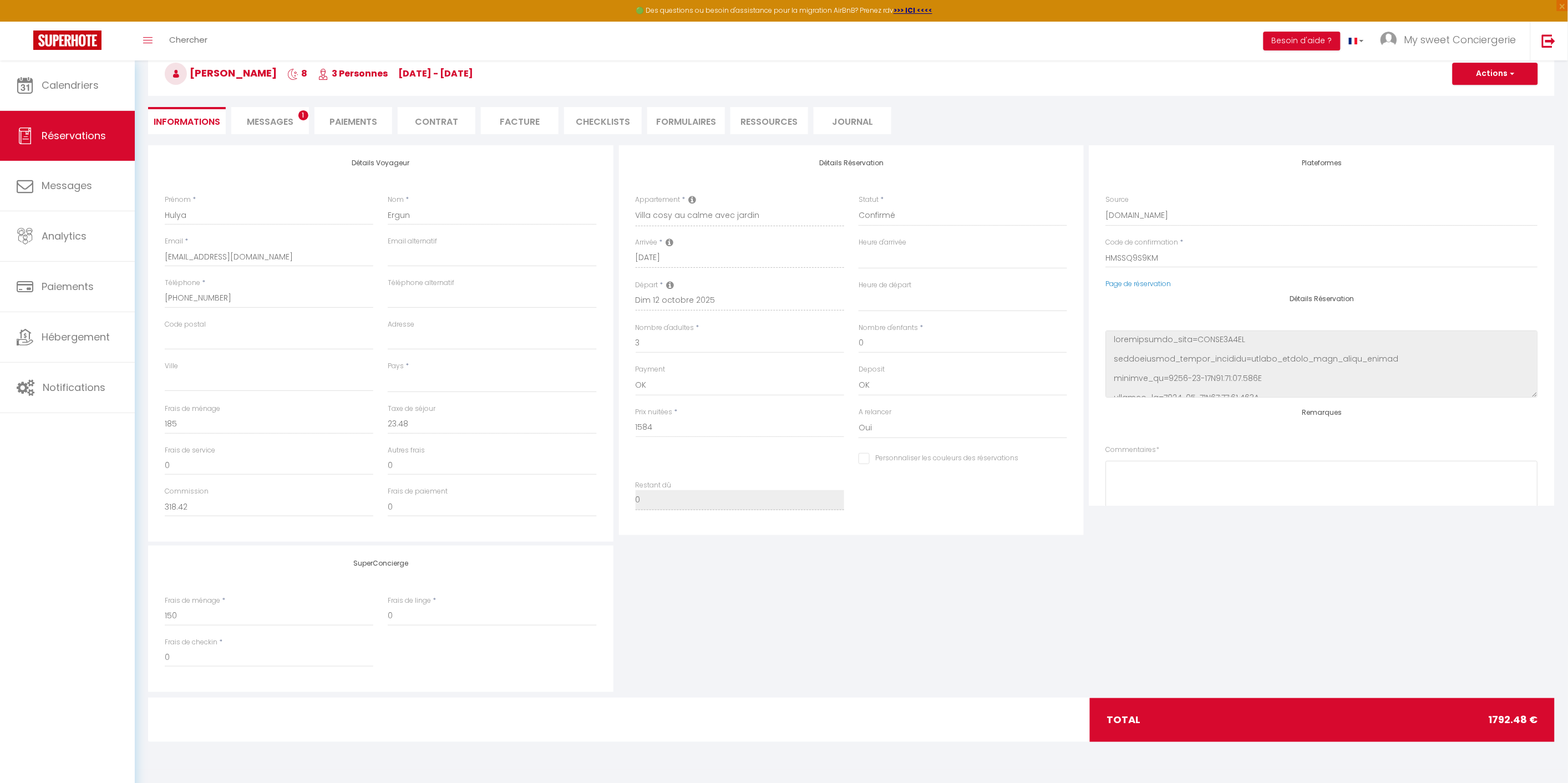
select select
checkbox input "false"
select select
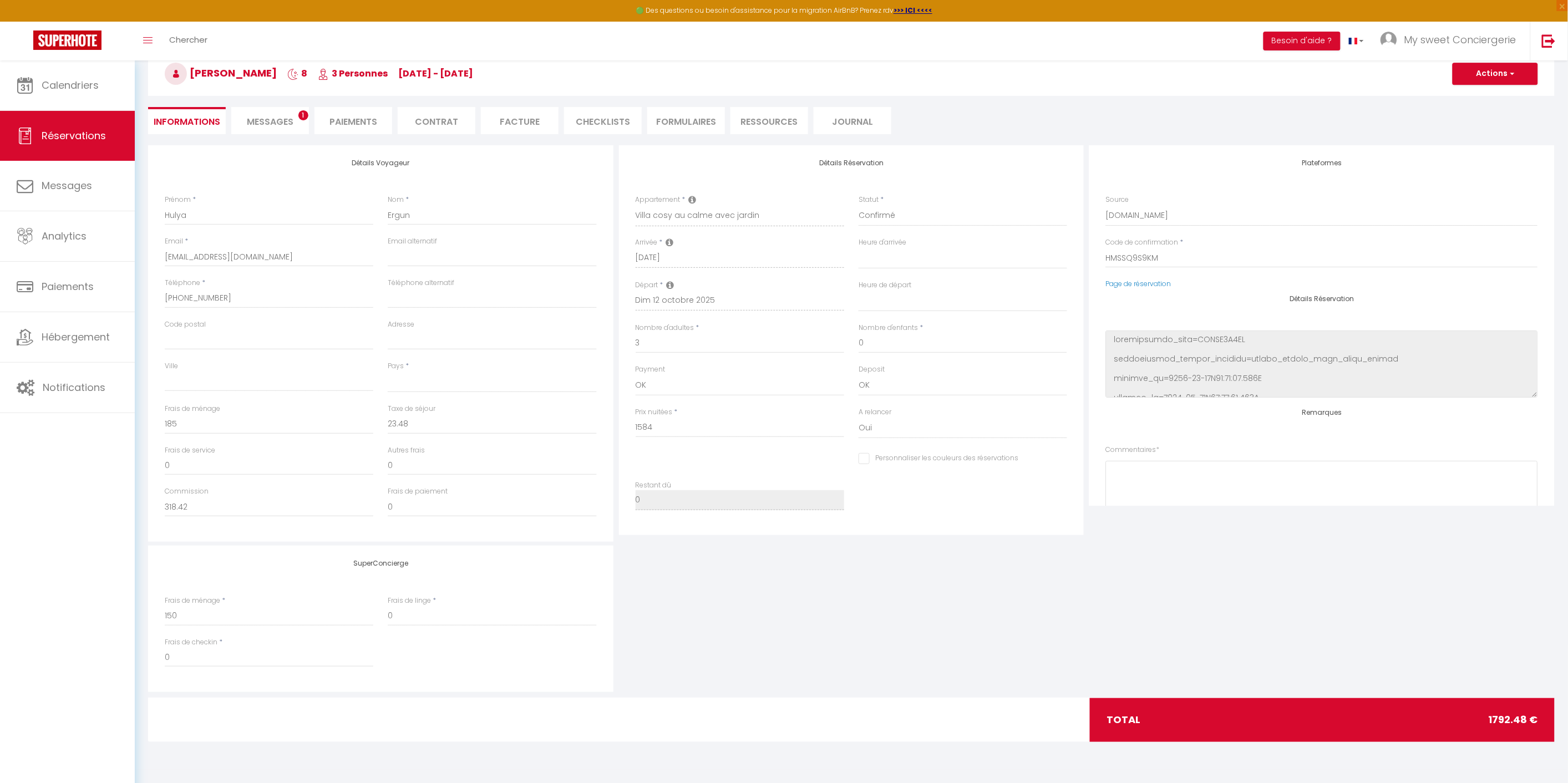
select select
checkbox input "false"
select select
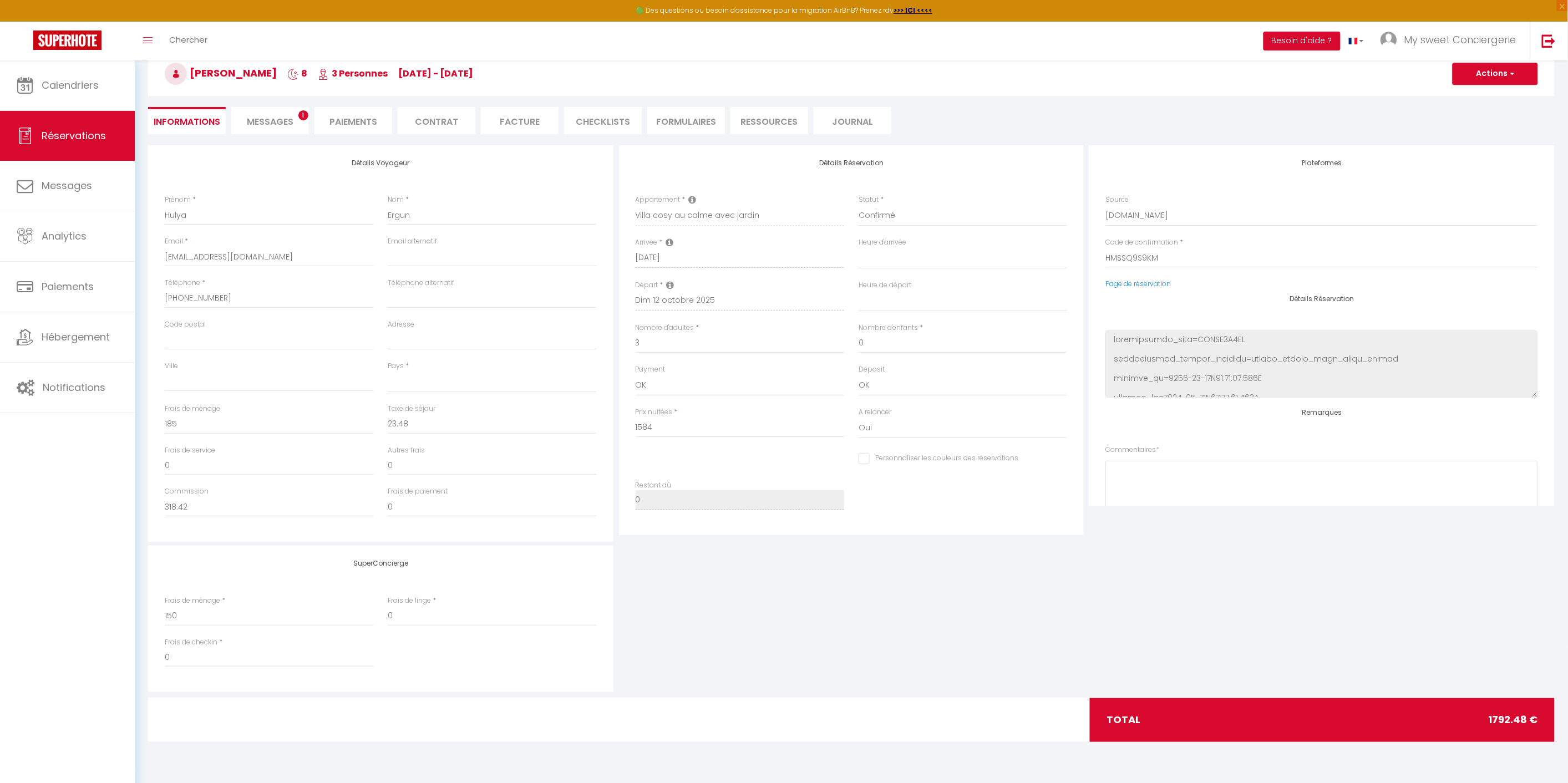
select select
checkbox input "false"
select select
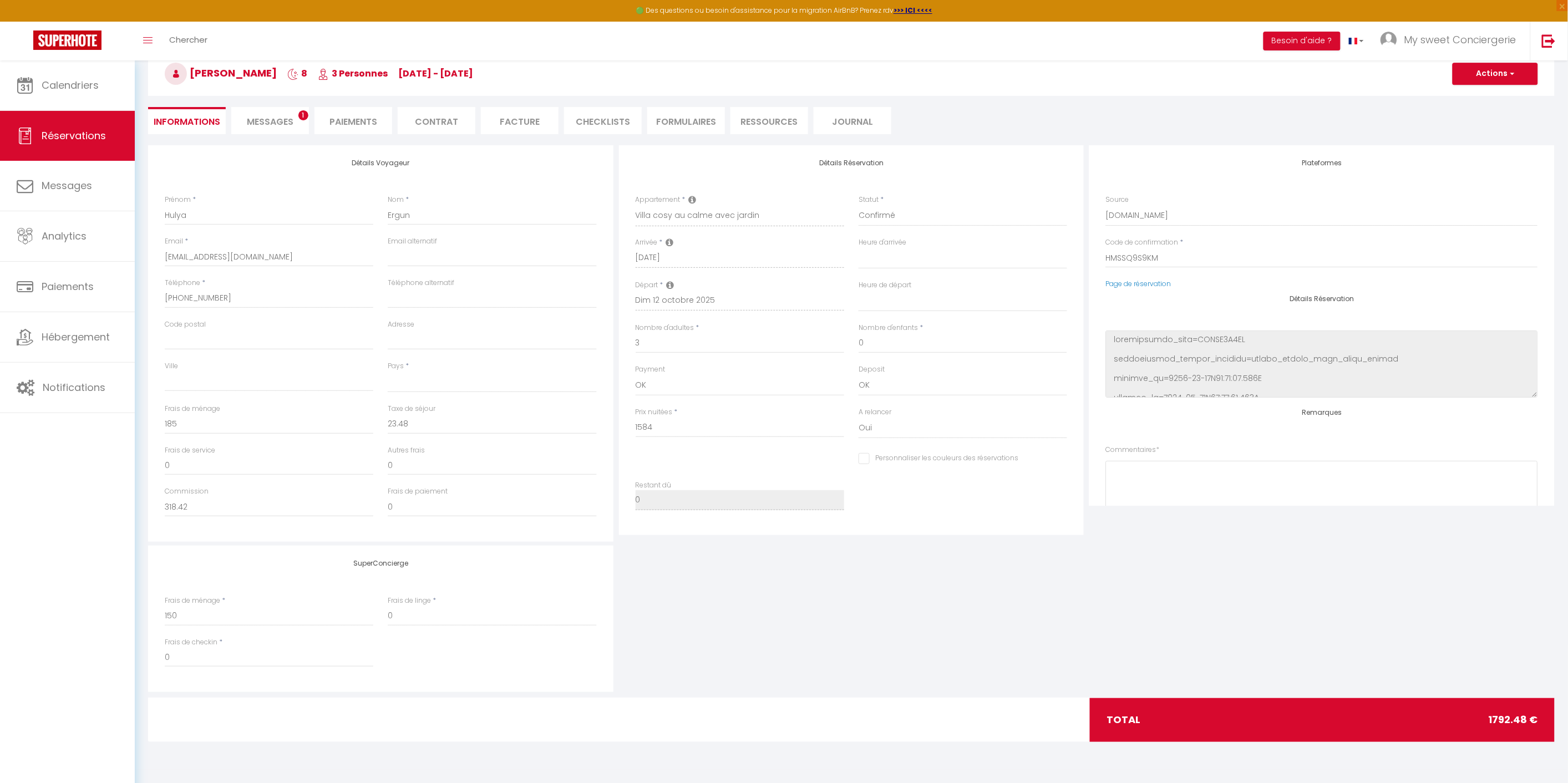
checkbox input "false"
select select
checkbox input "false"
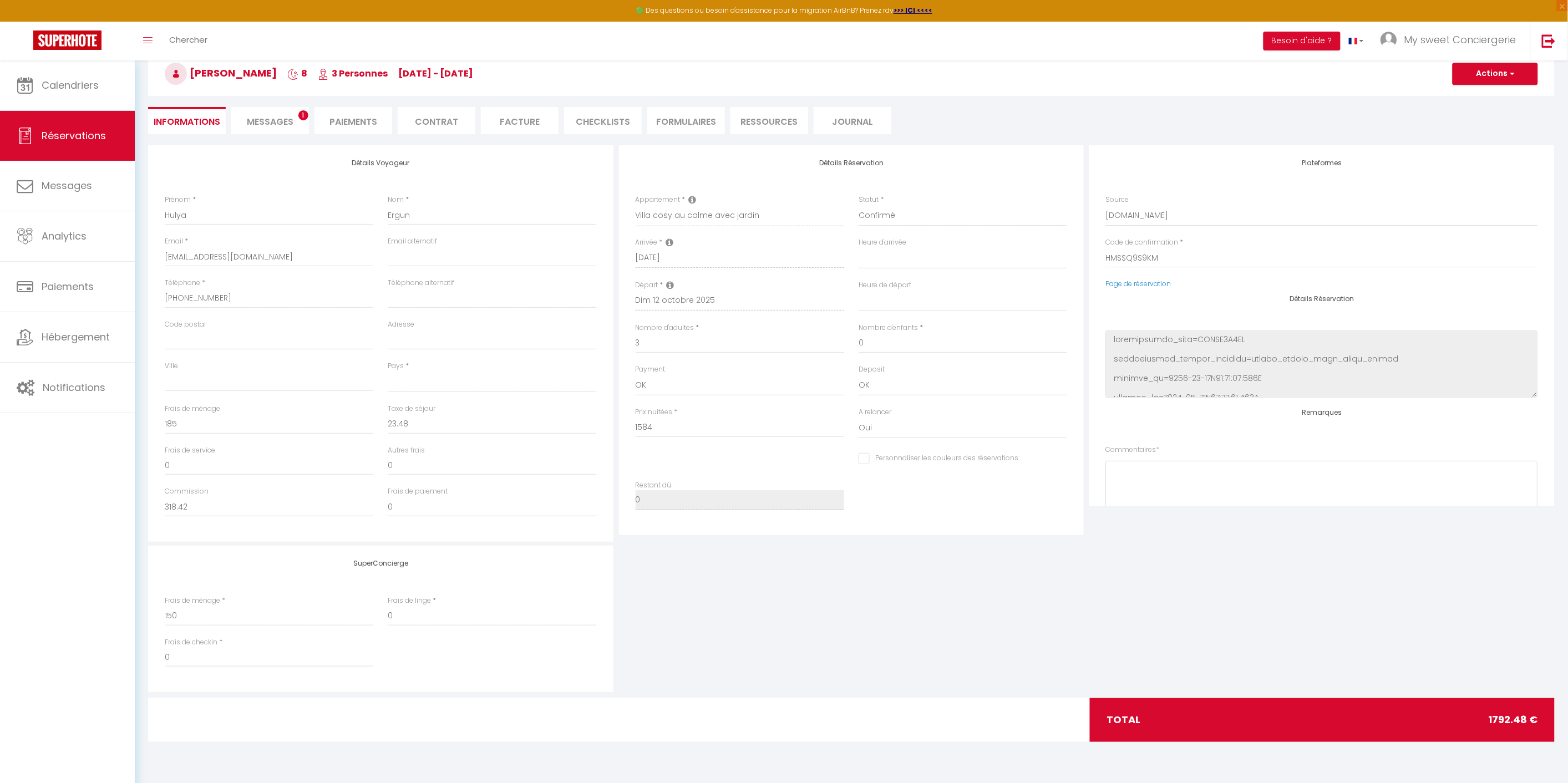
select select
checkbox input "false"
select select
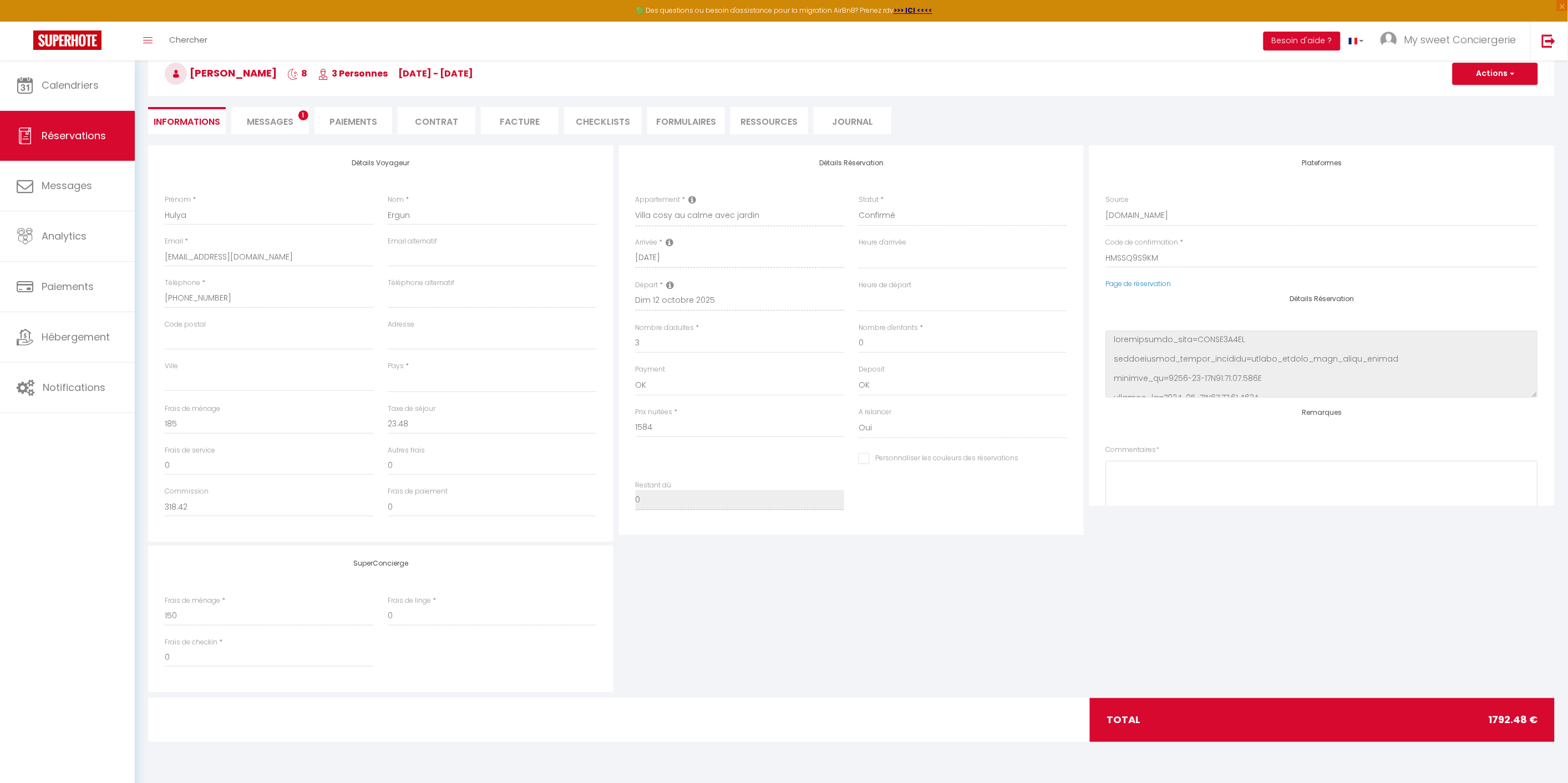
select select
checkbox input "false"
select select
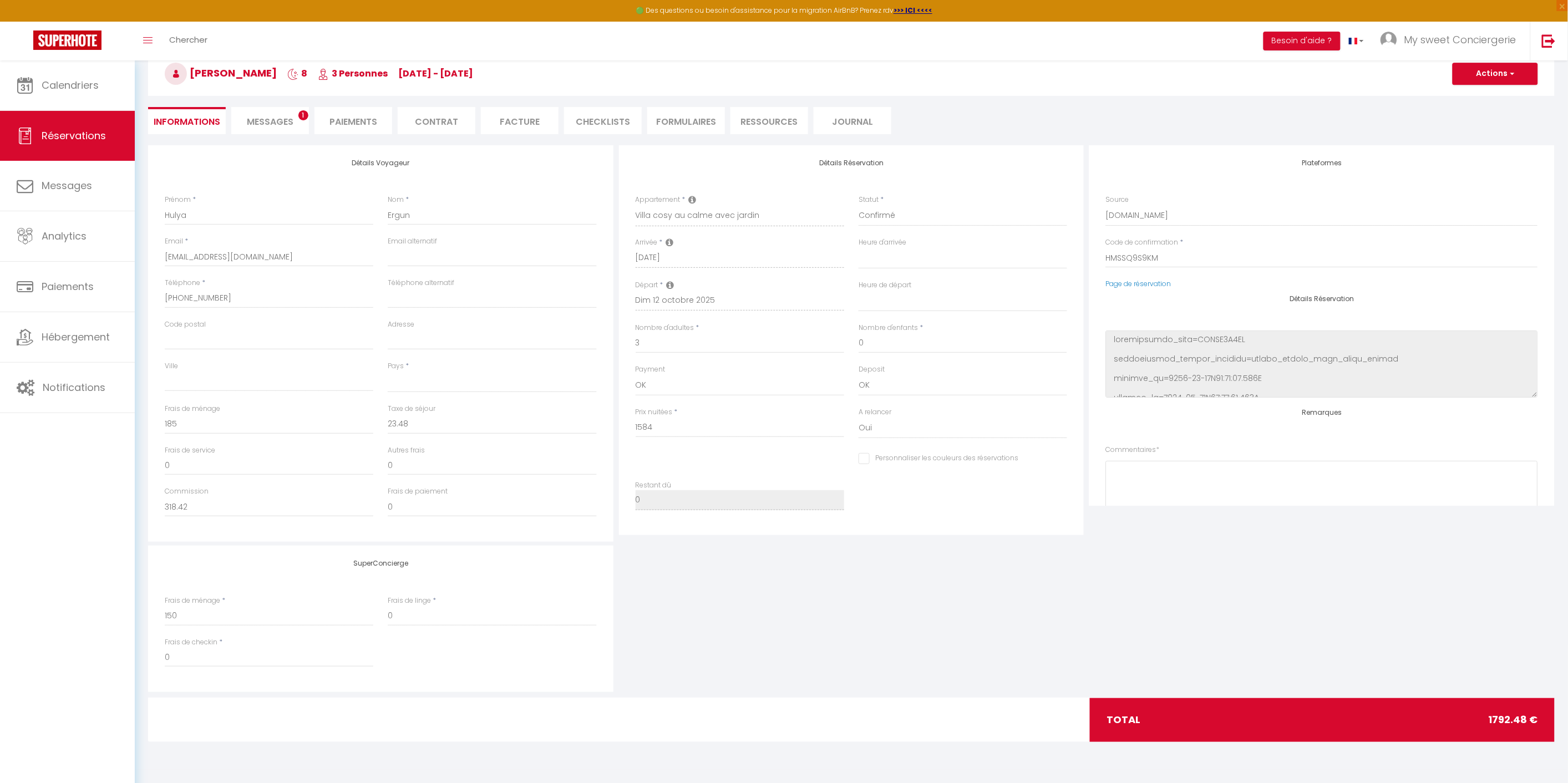
select select
checkbox input "false"
select select
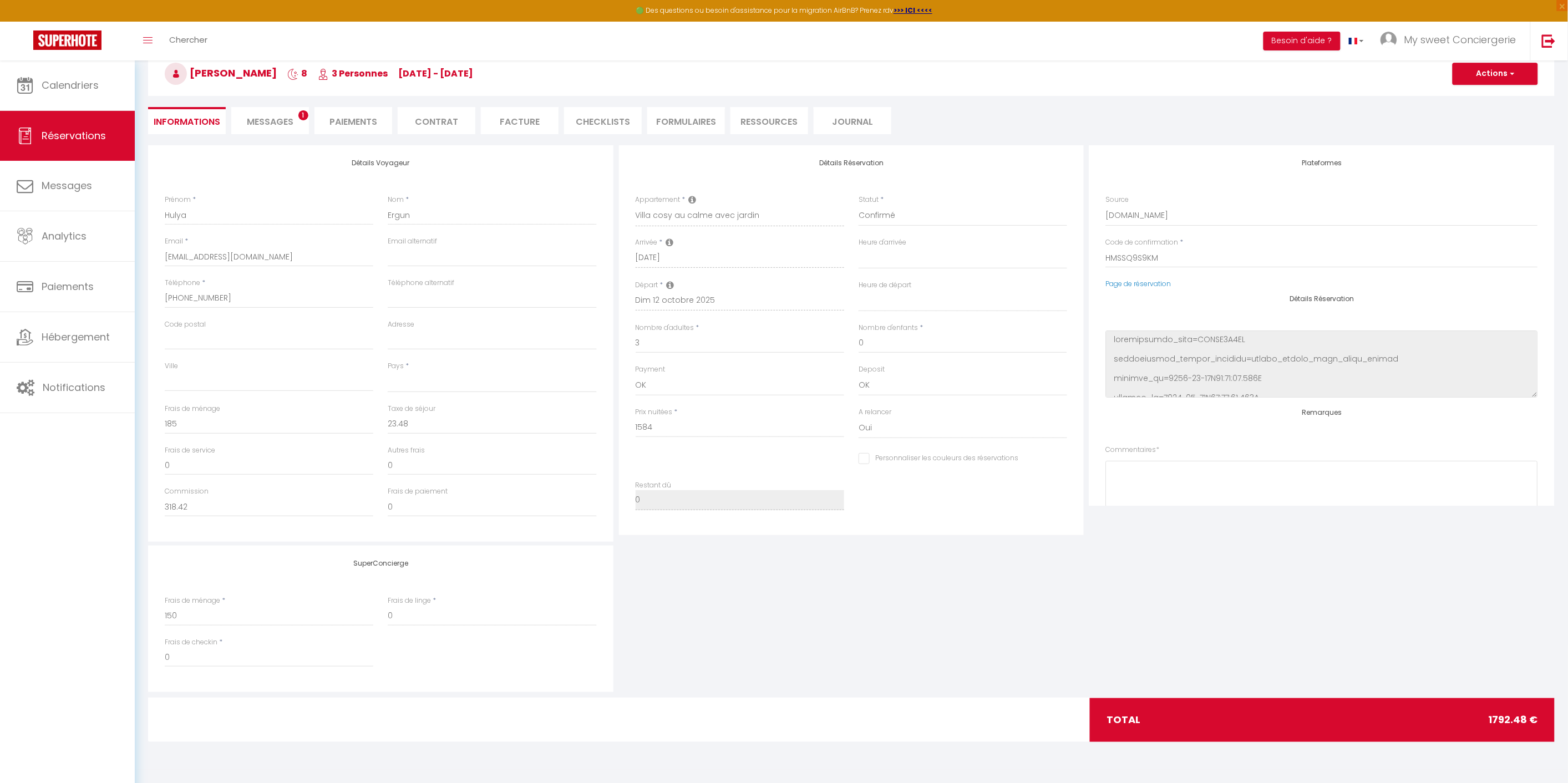
checkbox input "false"
select select
checkbox input "false"
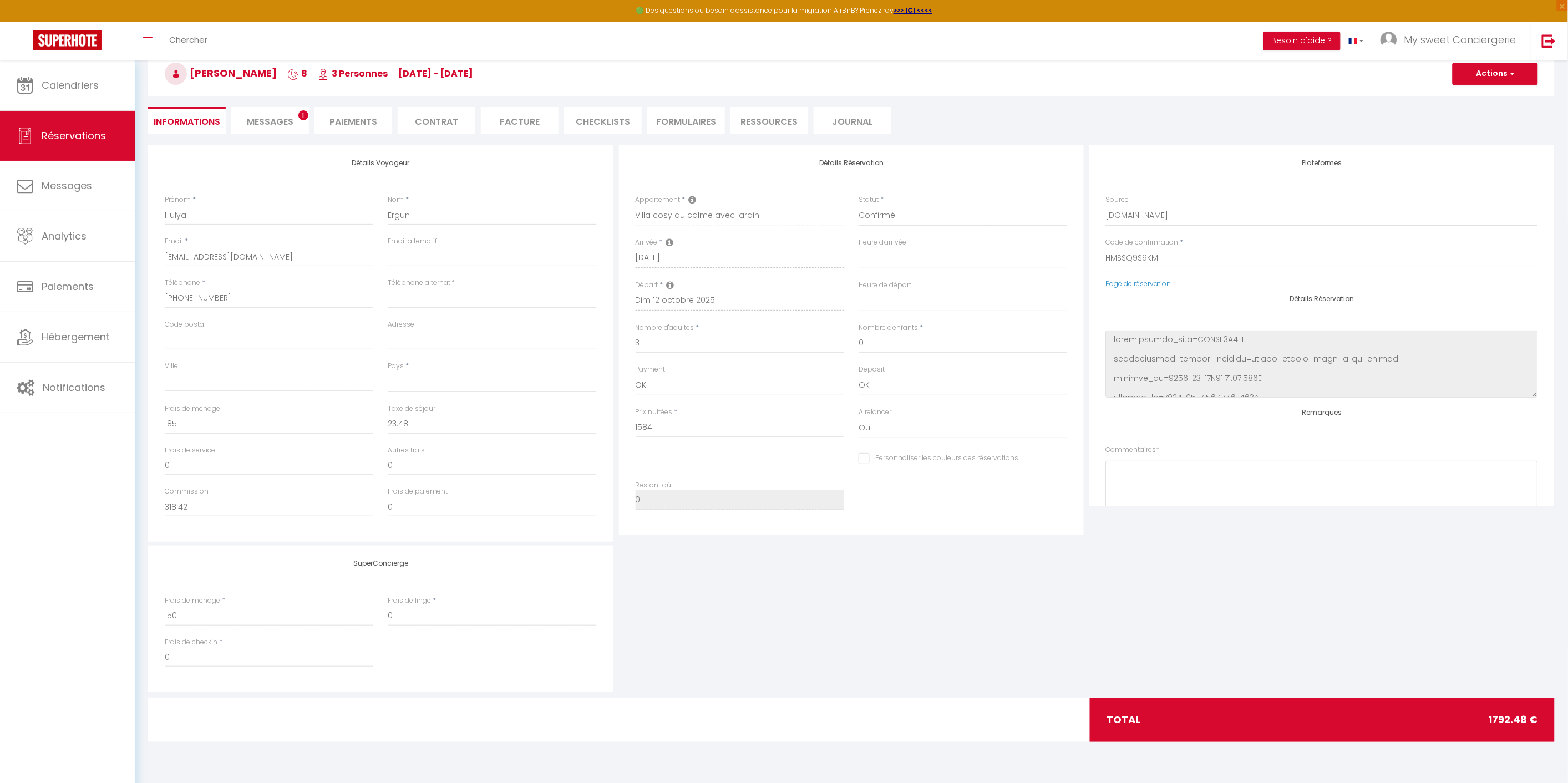
select select
checkbox input "false"
select select
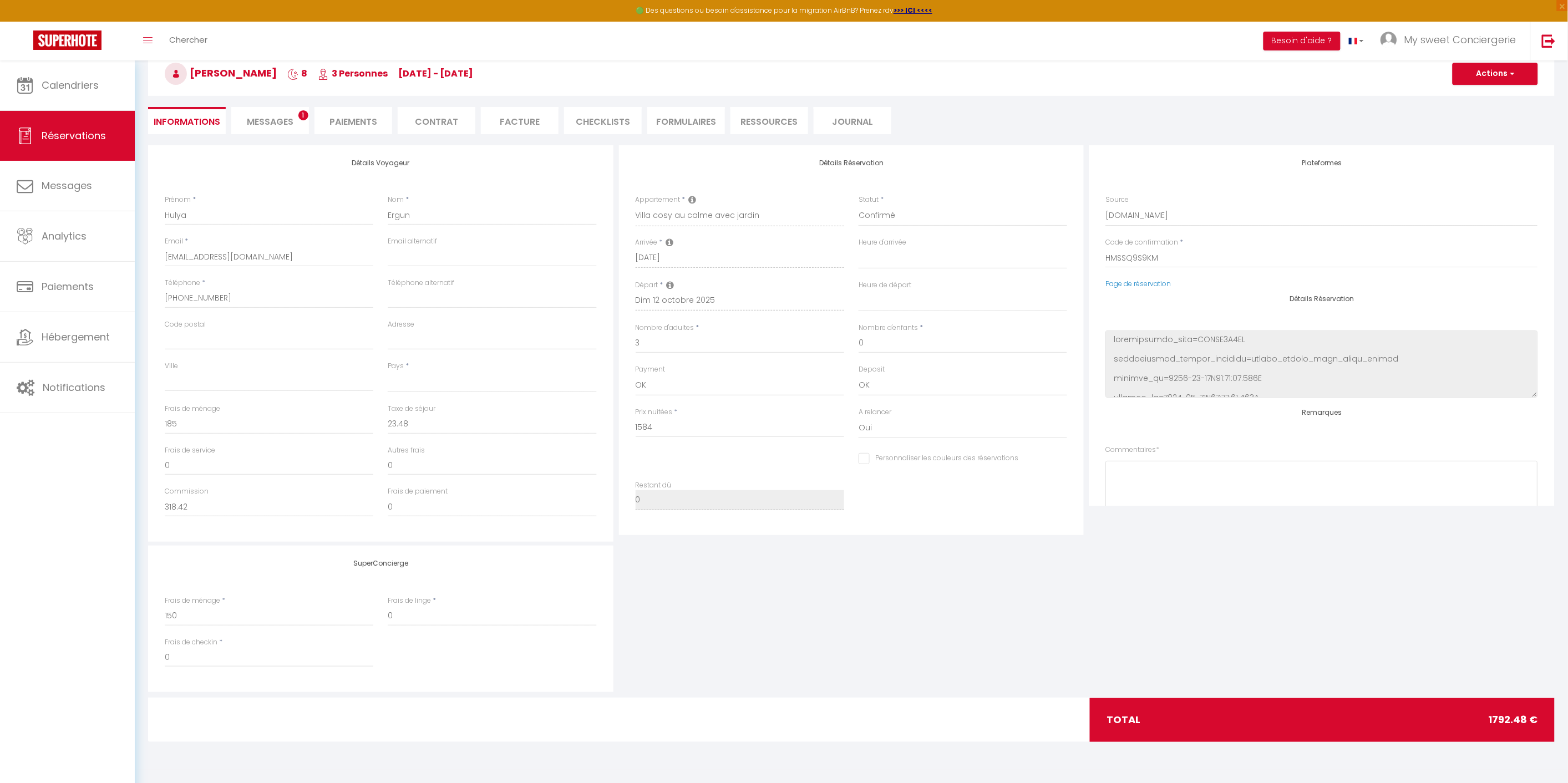
select select
checkbox input "false"
select select
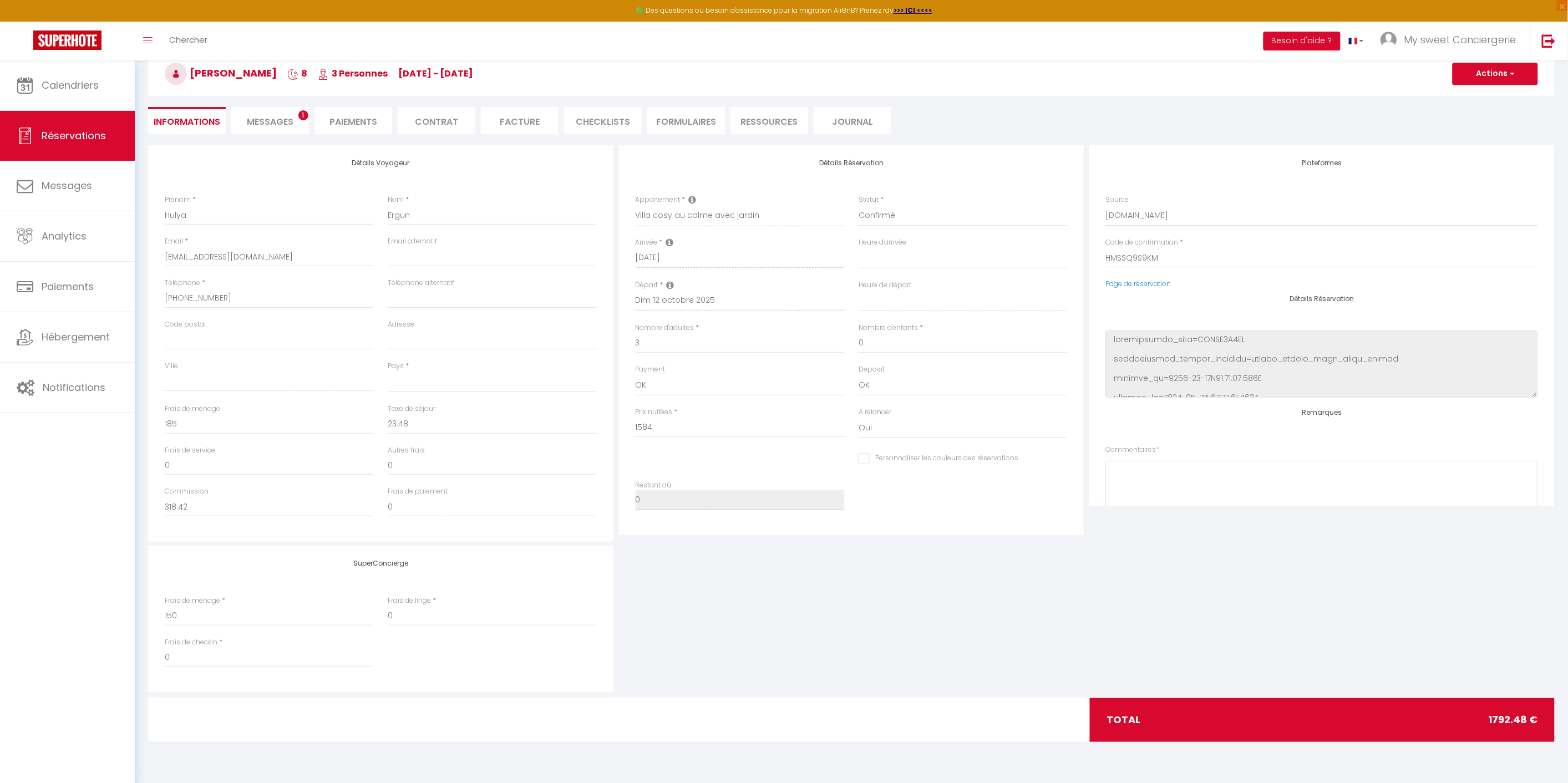
select select
checkbox input "false"
select select
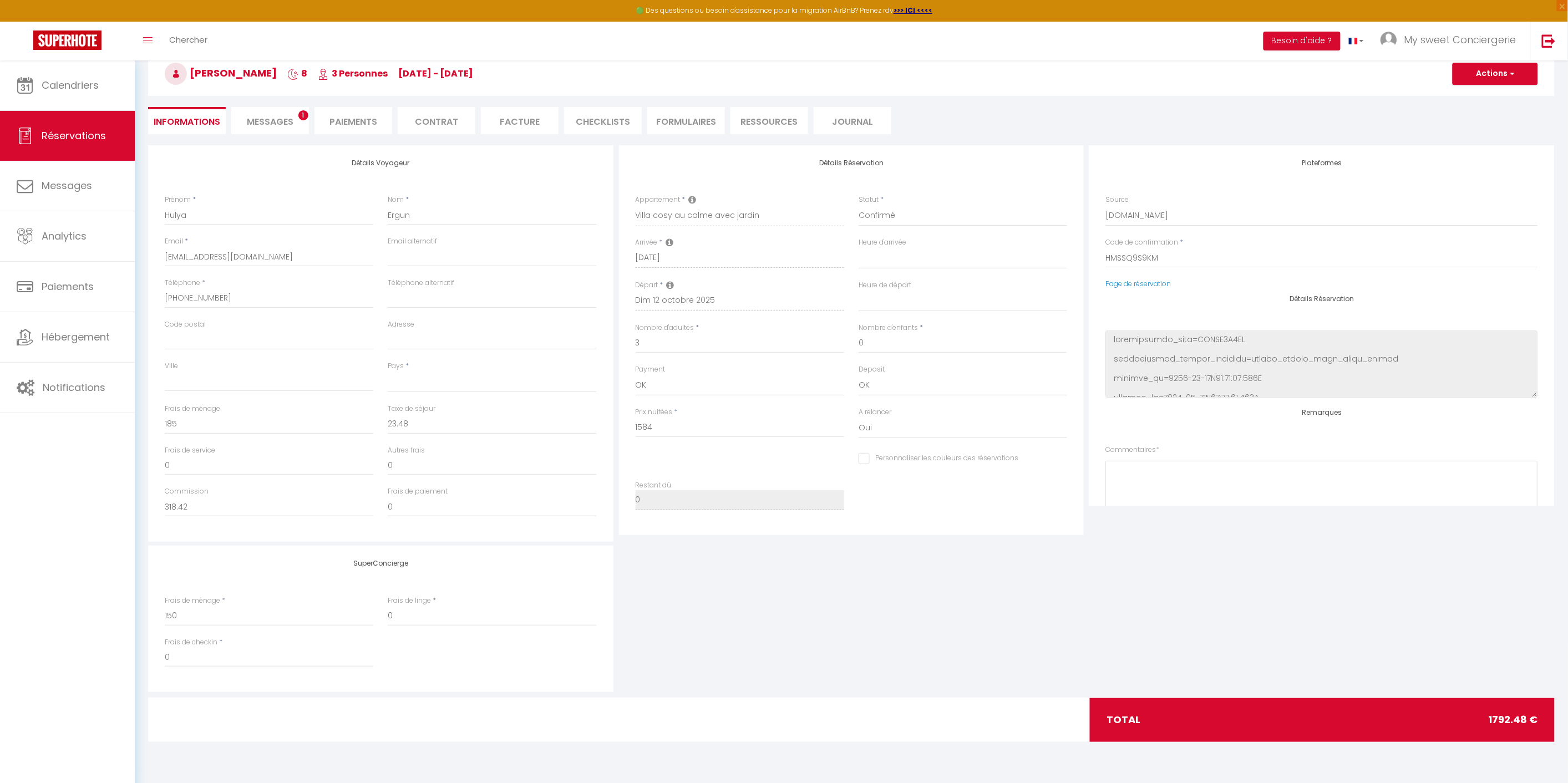
checkbox input "false"
select select
checkbox input "false"
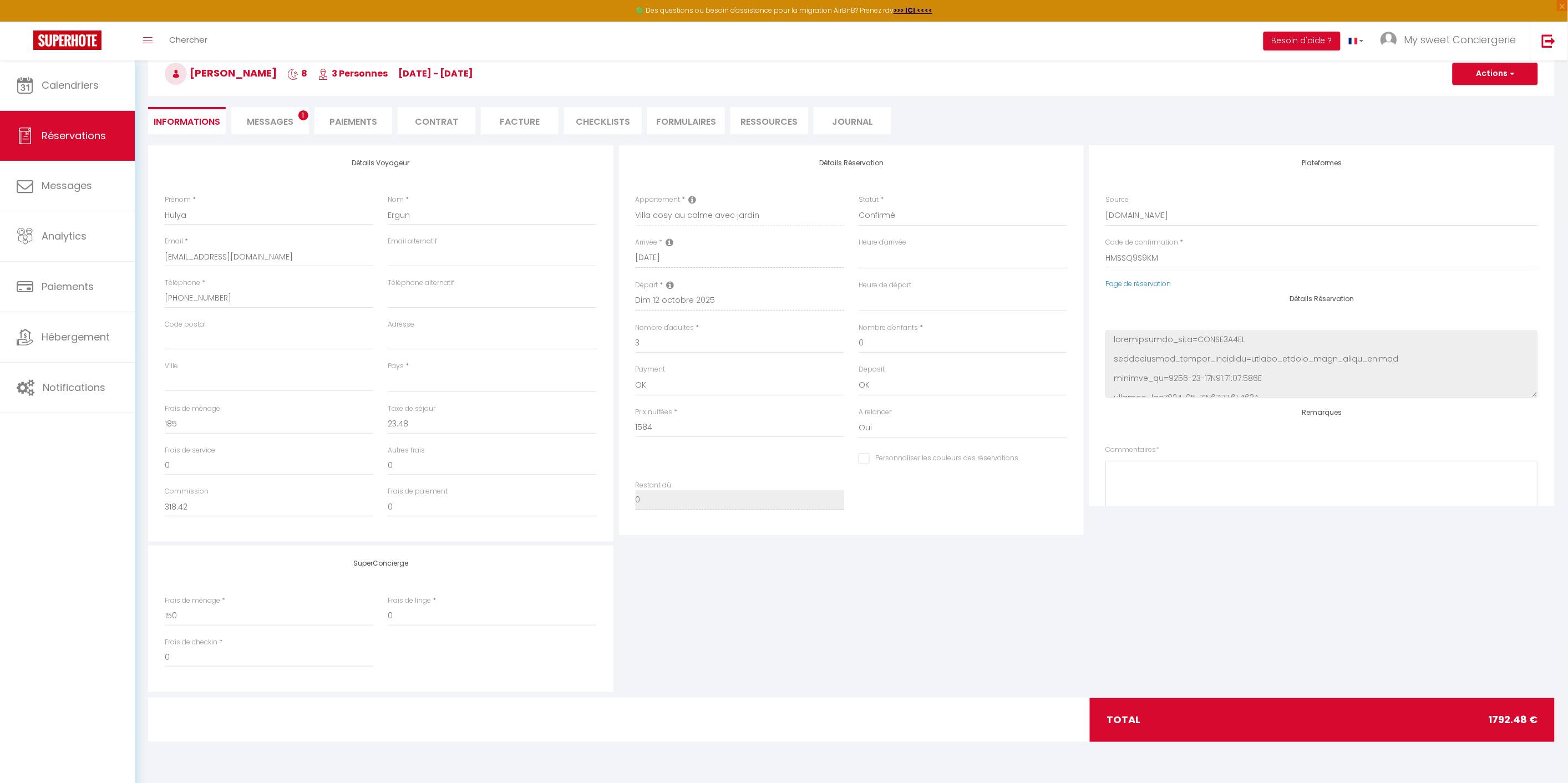
select select
checkbox input "false"
select select
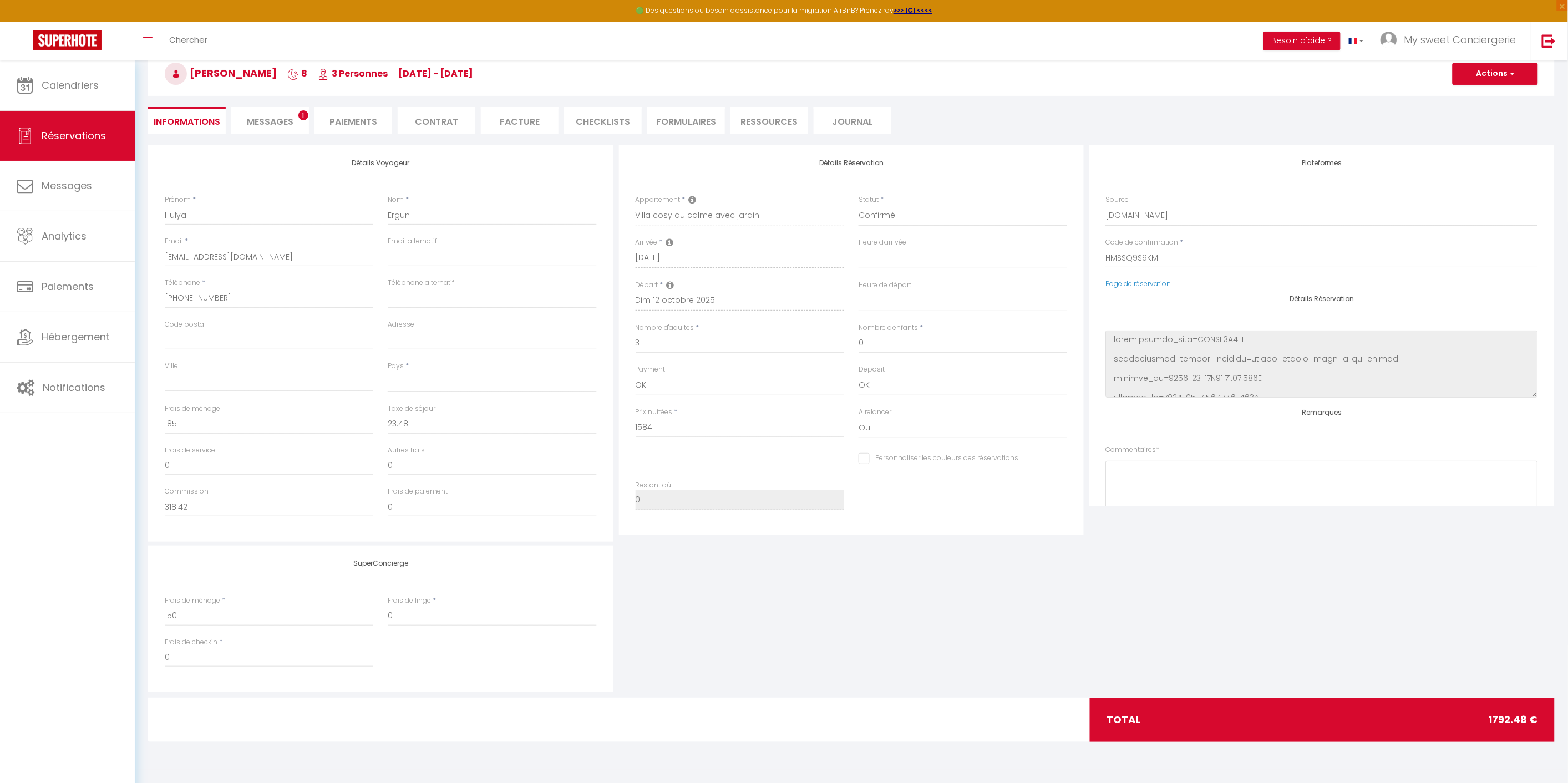
select select
checkbox input "false"
select select
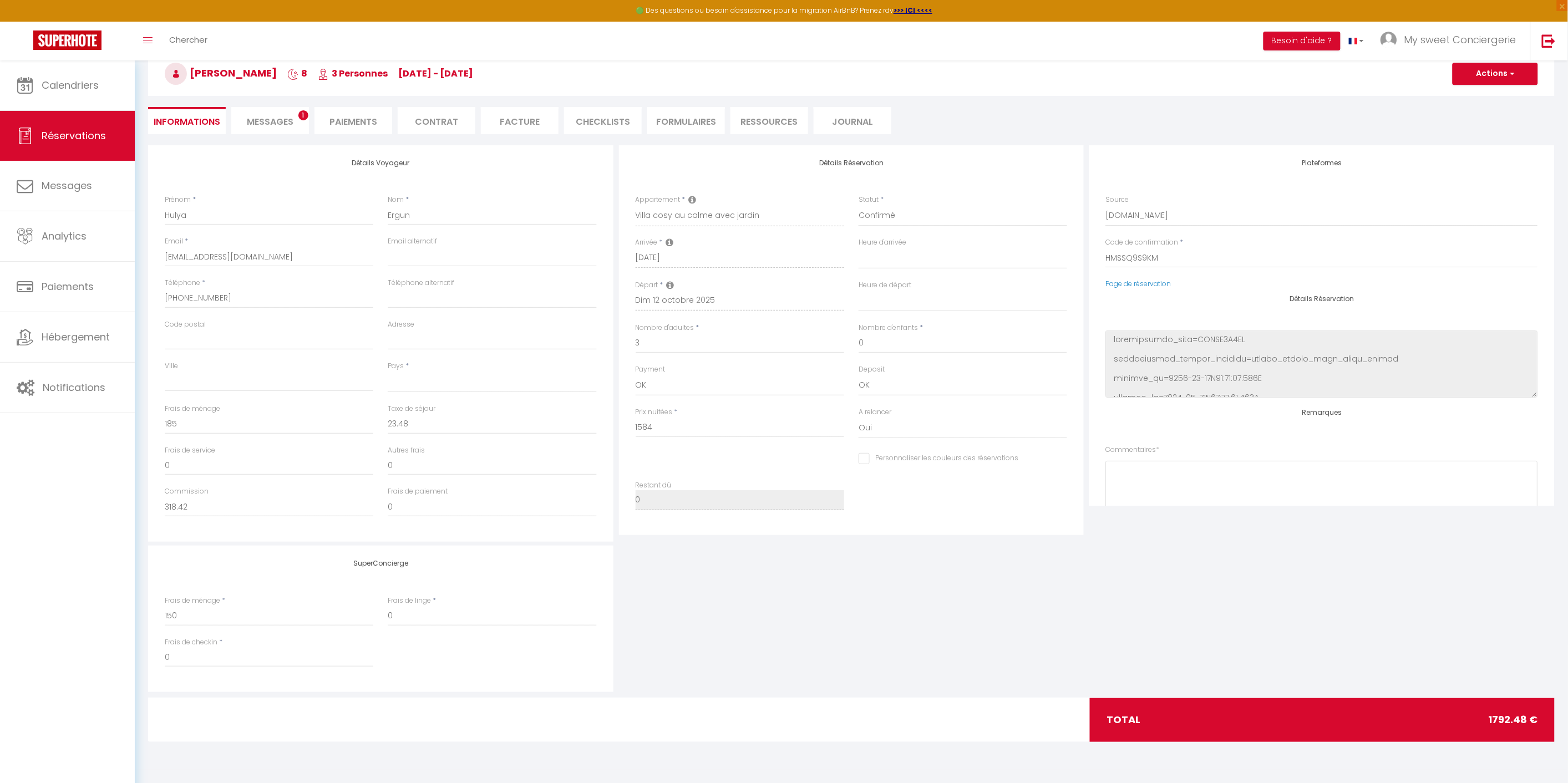
select select
checkbox input "false"
select select
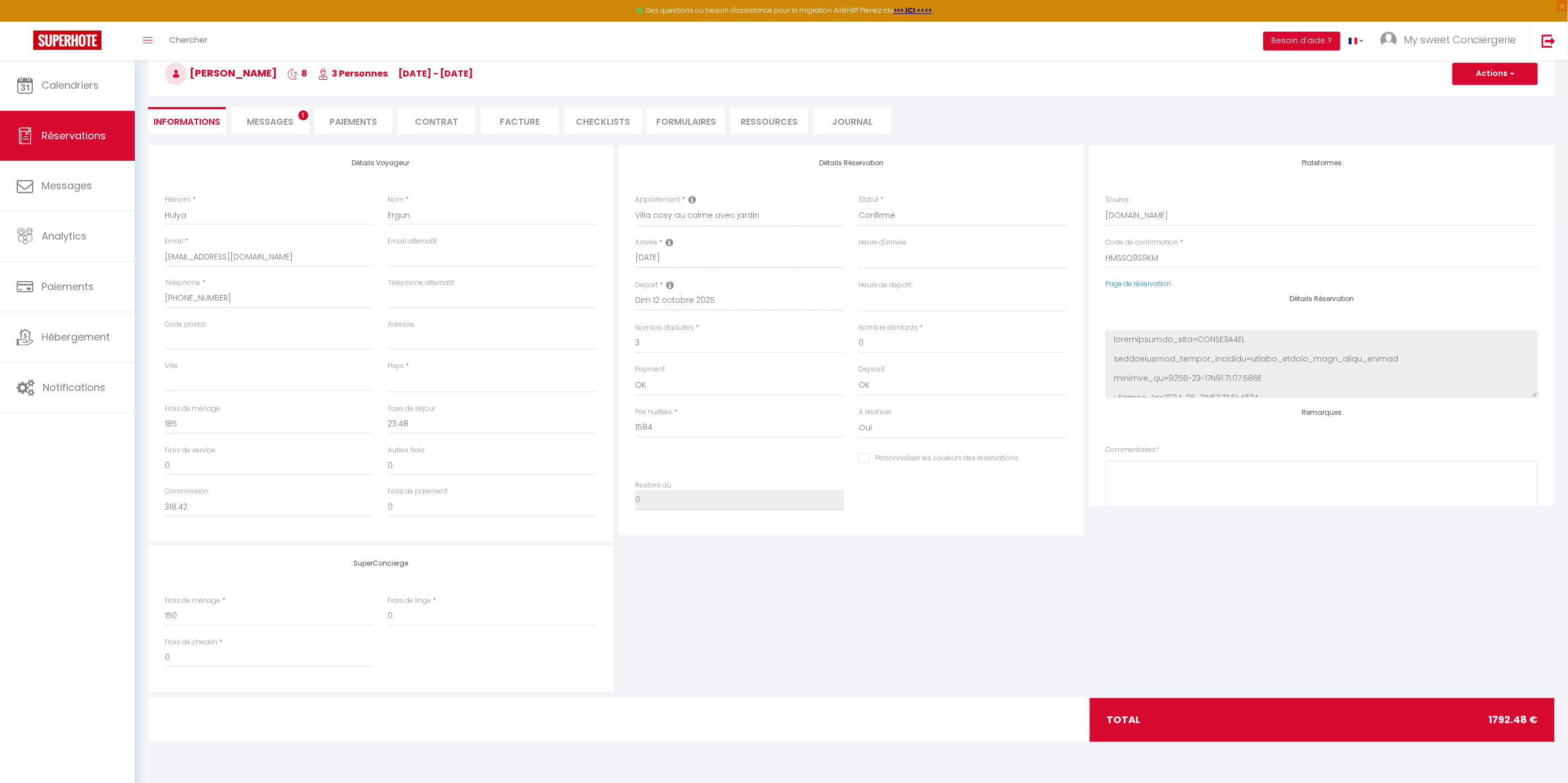
checkbox input "false"
select select
checkbox input "false"
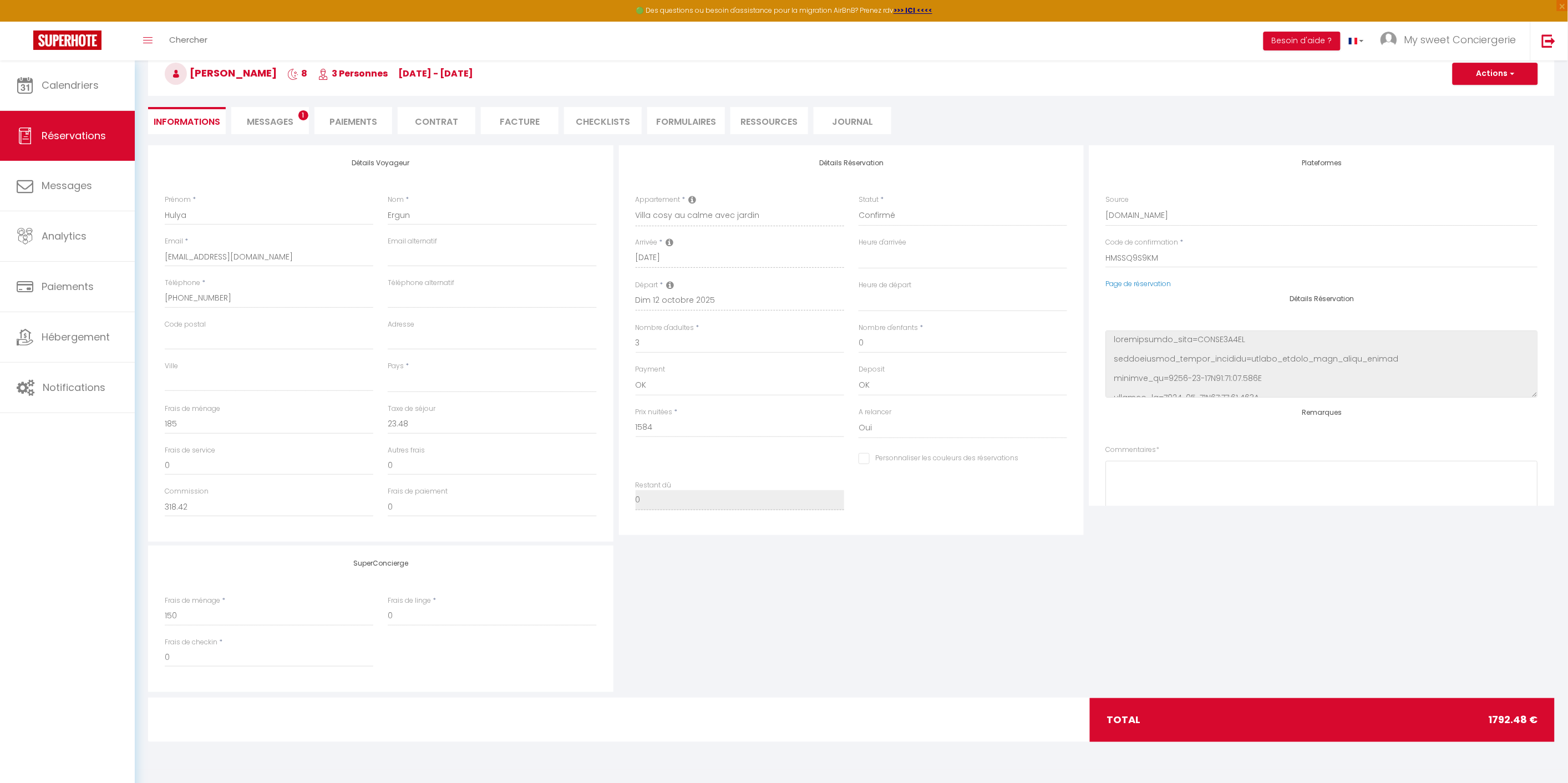
select select
checkbox input "false"
select select
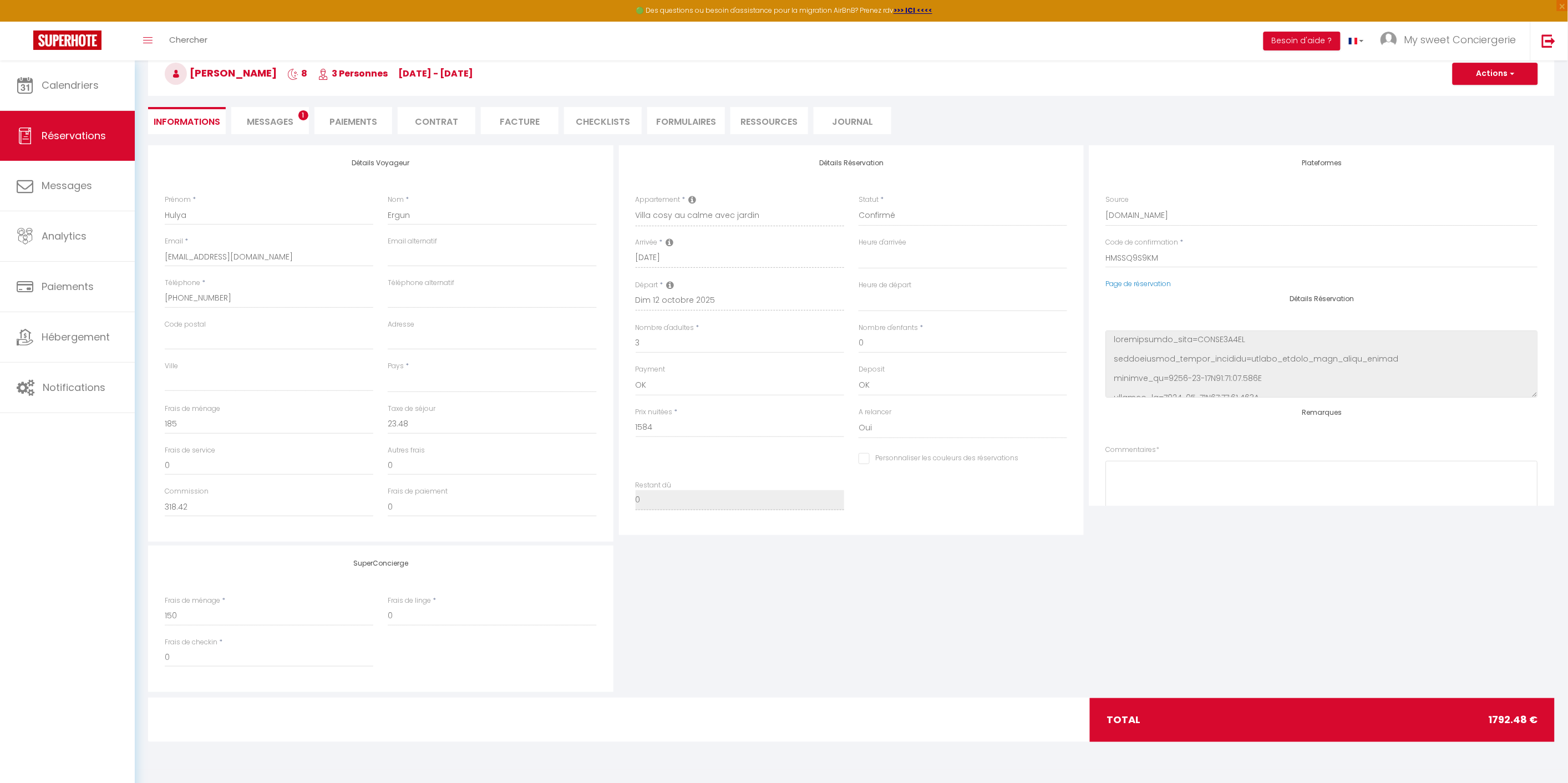
select select
checkbox input "false"
select select
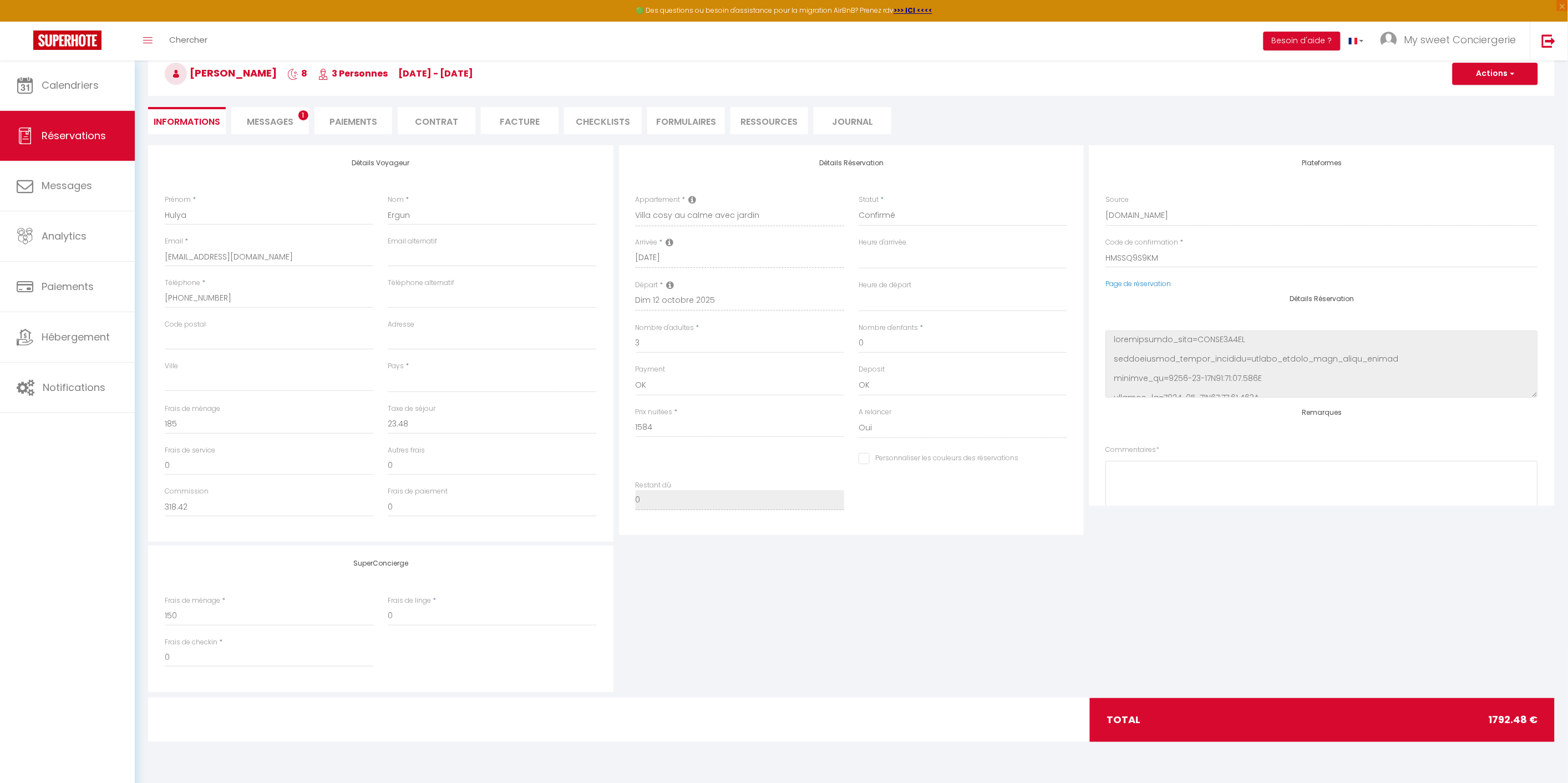
select select
checkbox input "false"
select select
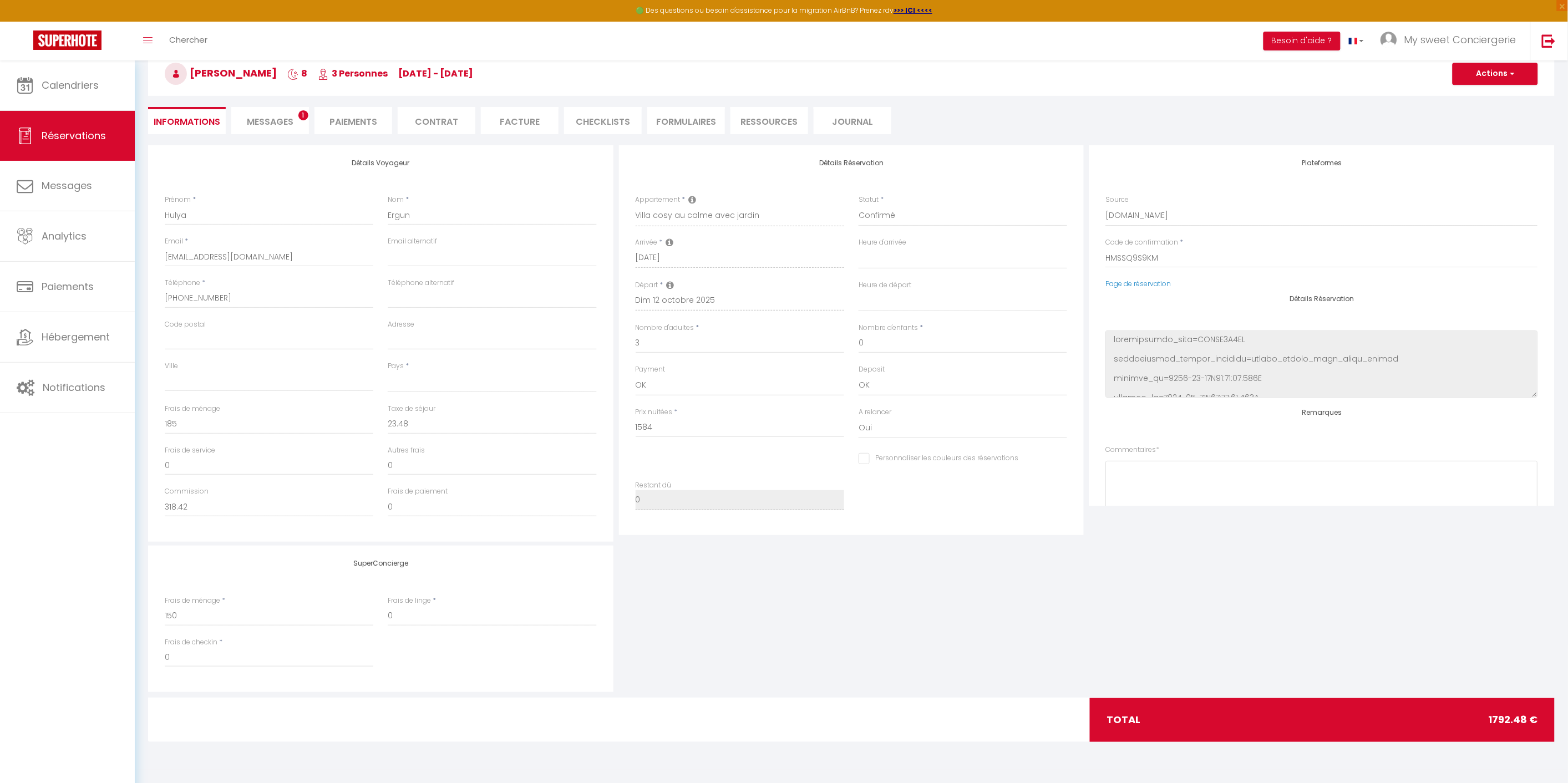
checkbox input "false"
